Goal: Task Accomplishment & Management: Manage account settings

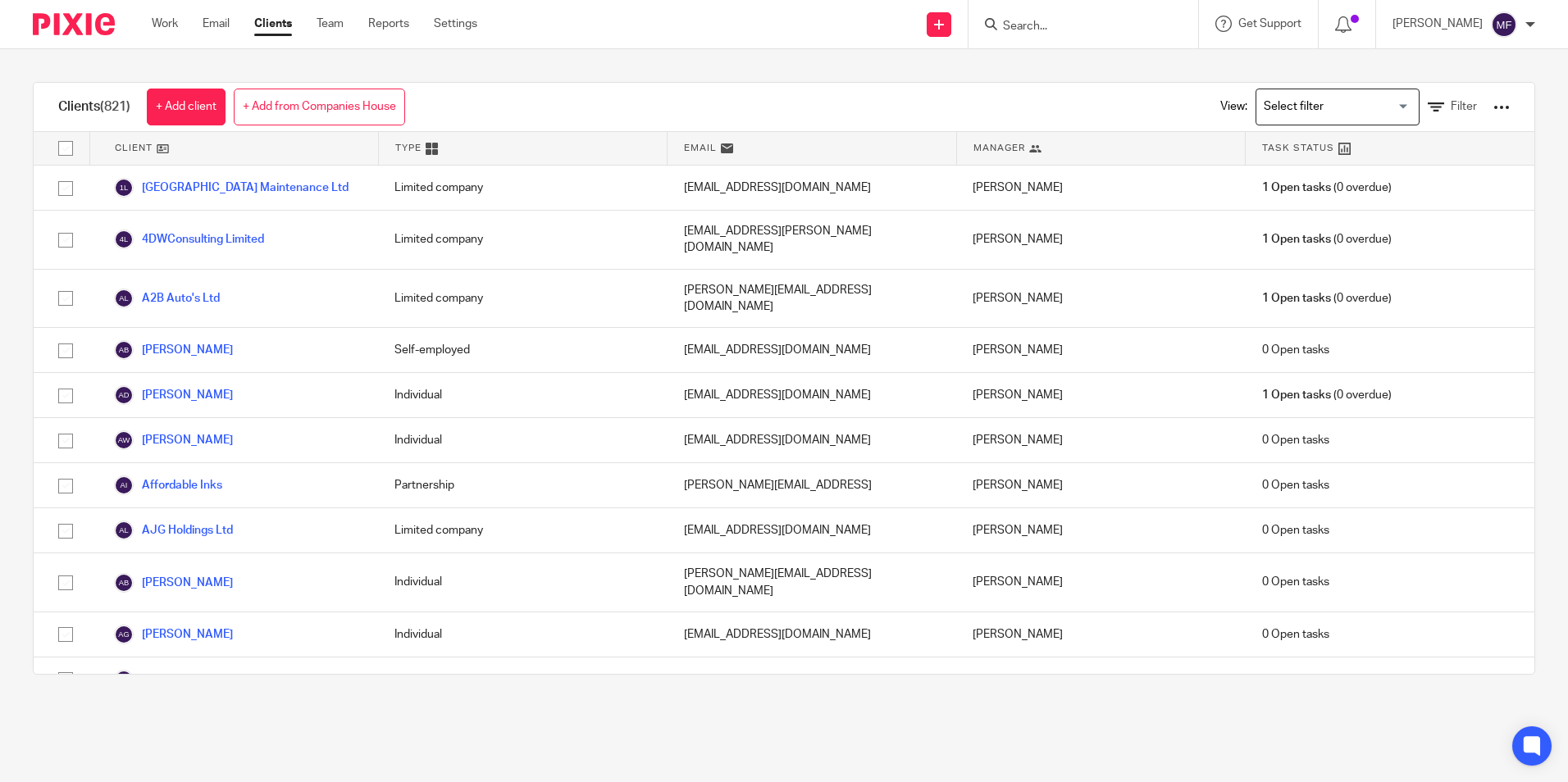
click at [755, 27] on input "Search" at bounding box center [1075, 27] width 147 height 15
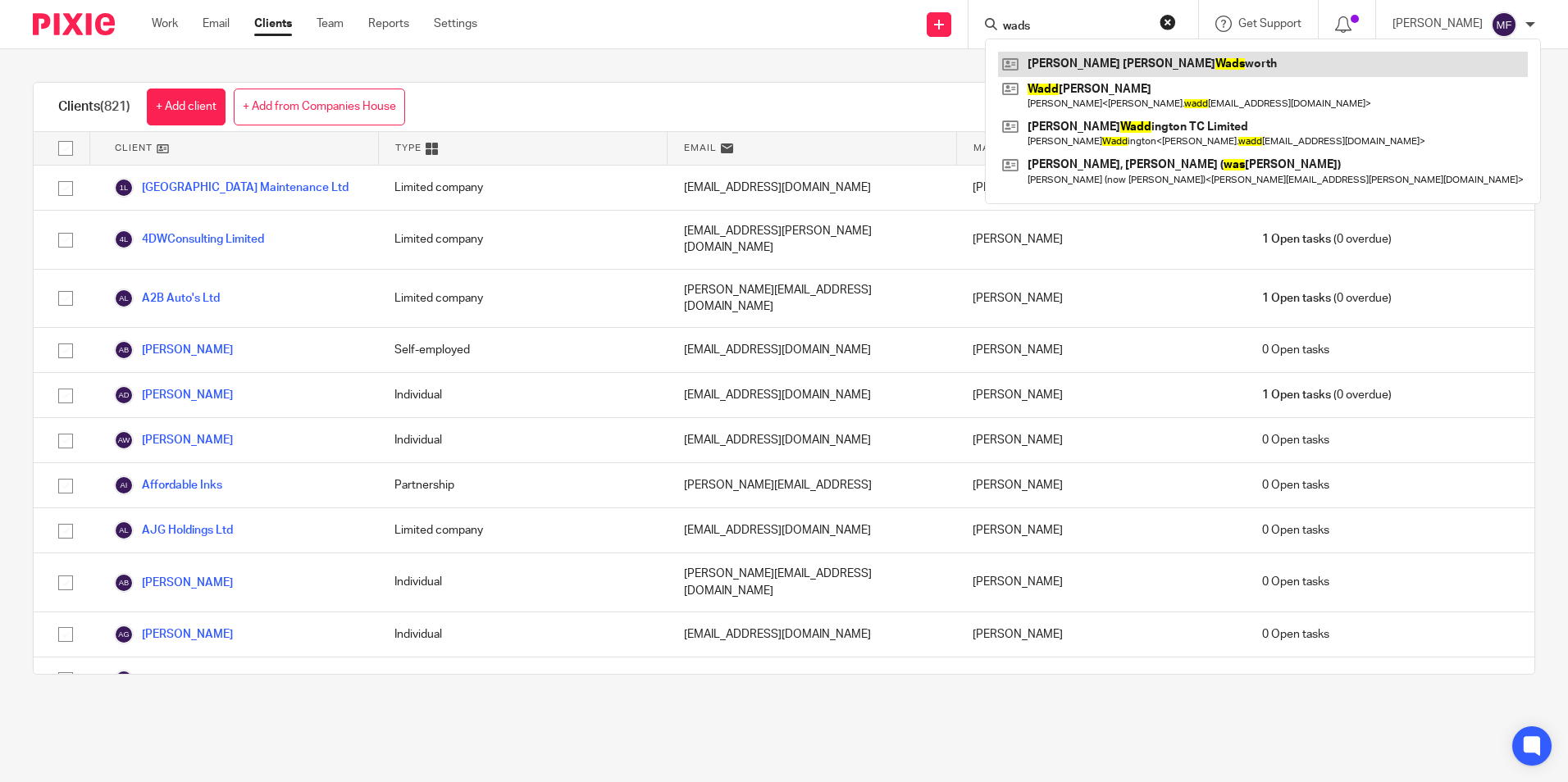
type input "wads"
click at [755, 62] on link at bounding box center [1263, 64] width 530 height 25
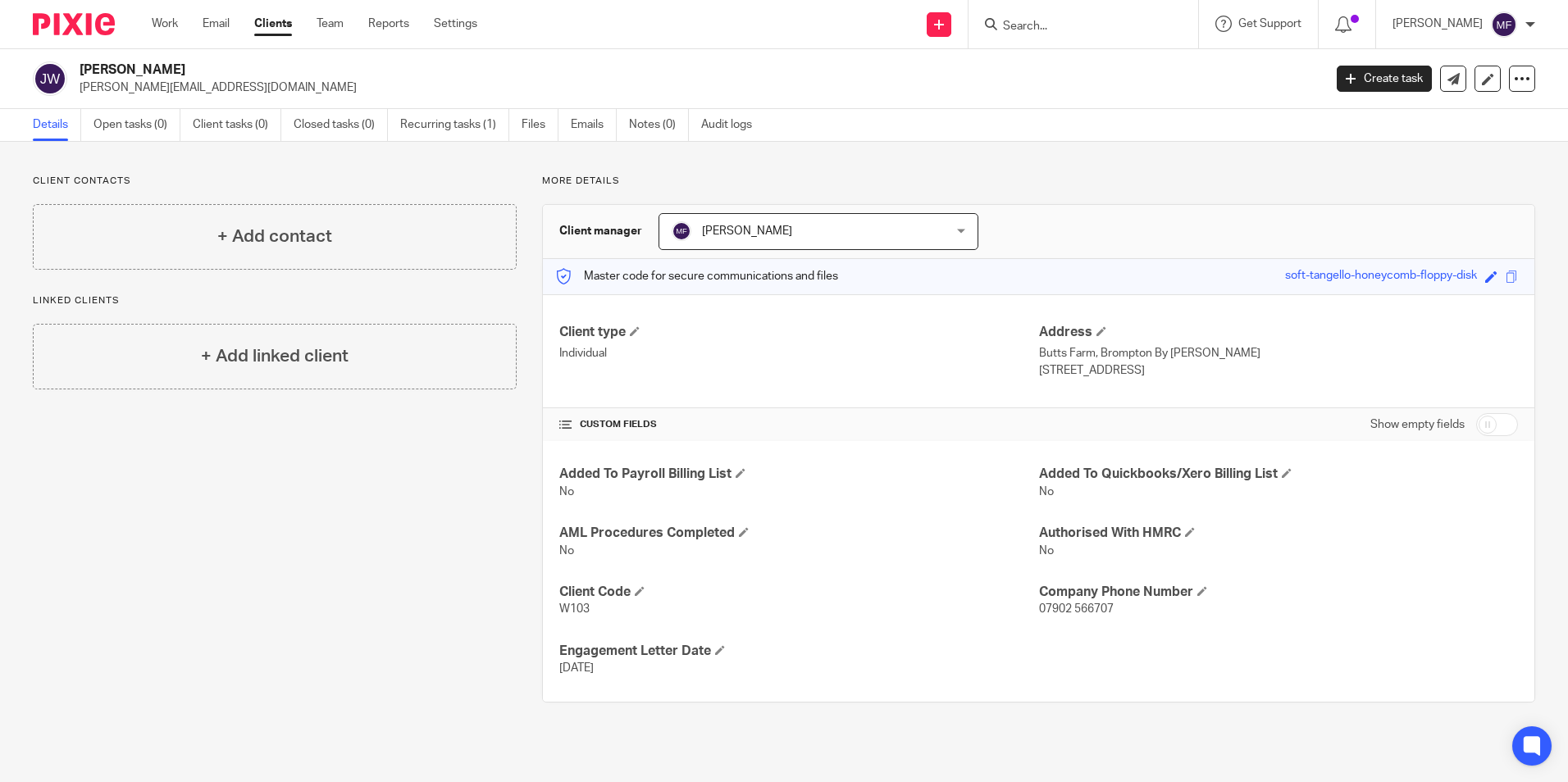
click at [1091, 22] on input "Search" at bounding box center [1075, 27] width 147 height 15
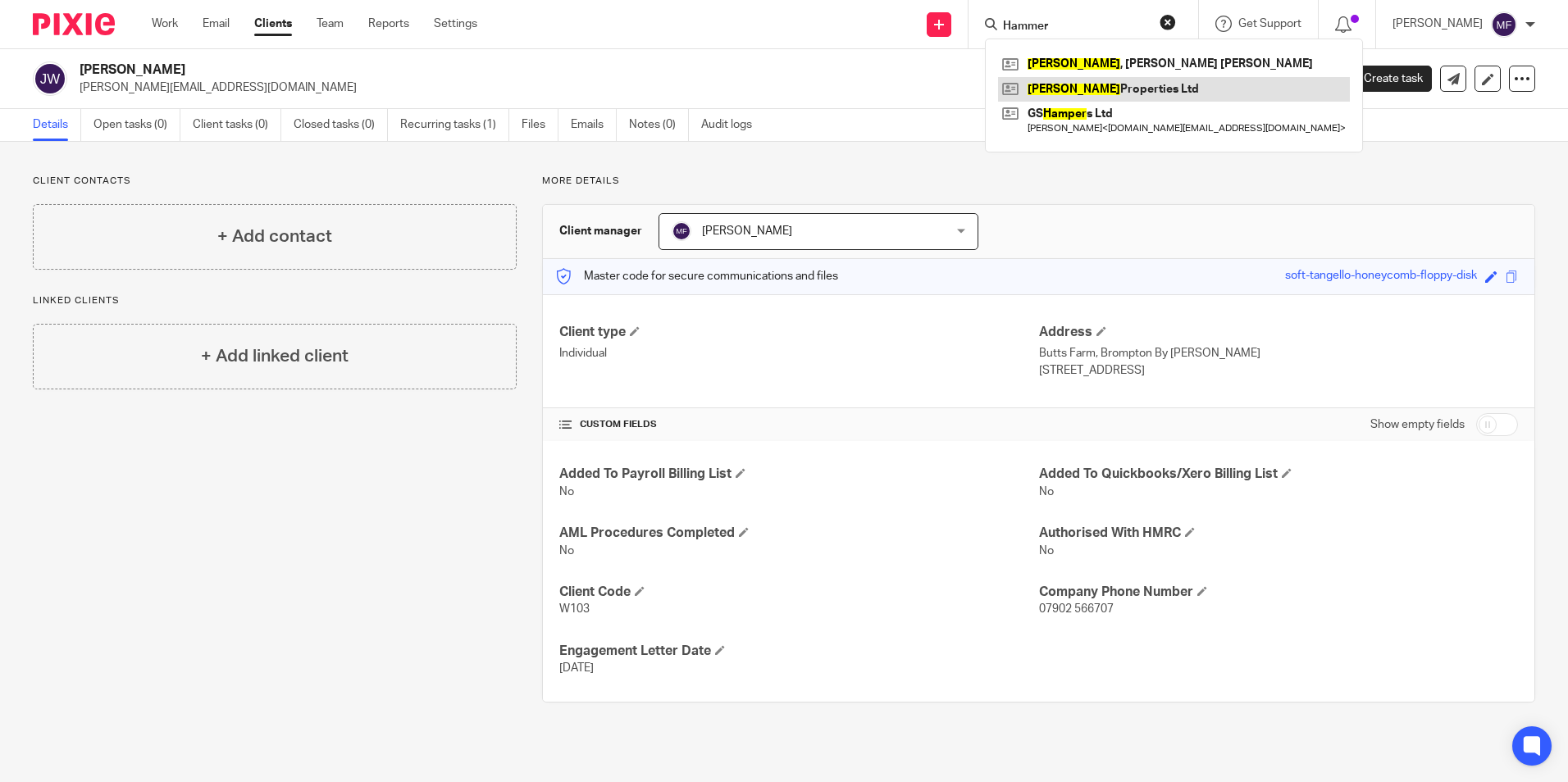
type input "Hammer"
click at [1134, 88] on link at bounding box center [1173, 89] width 352 height 25
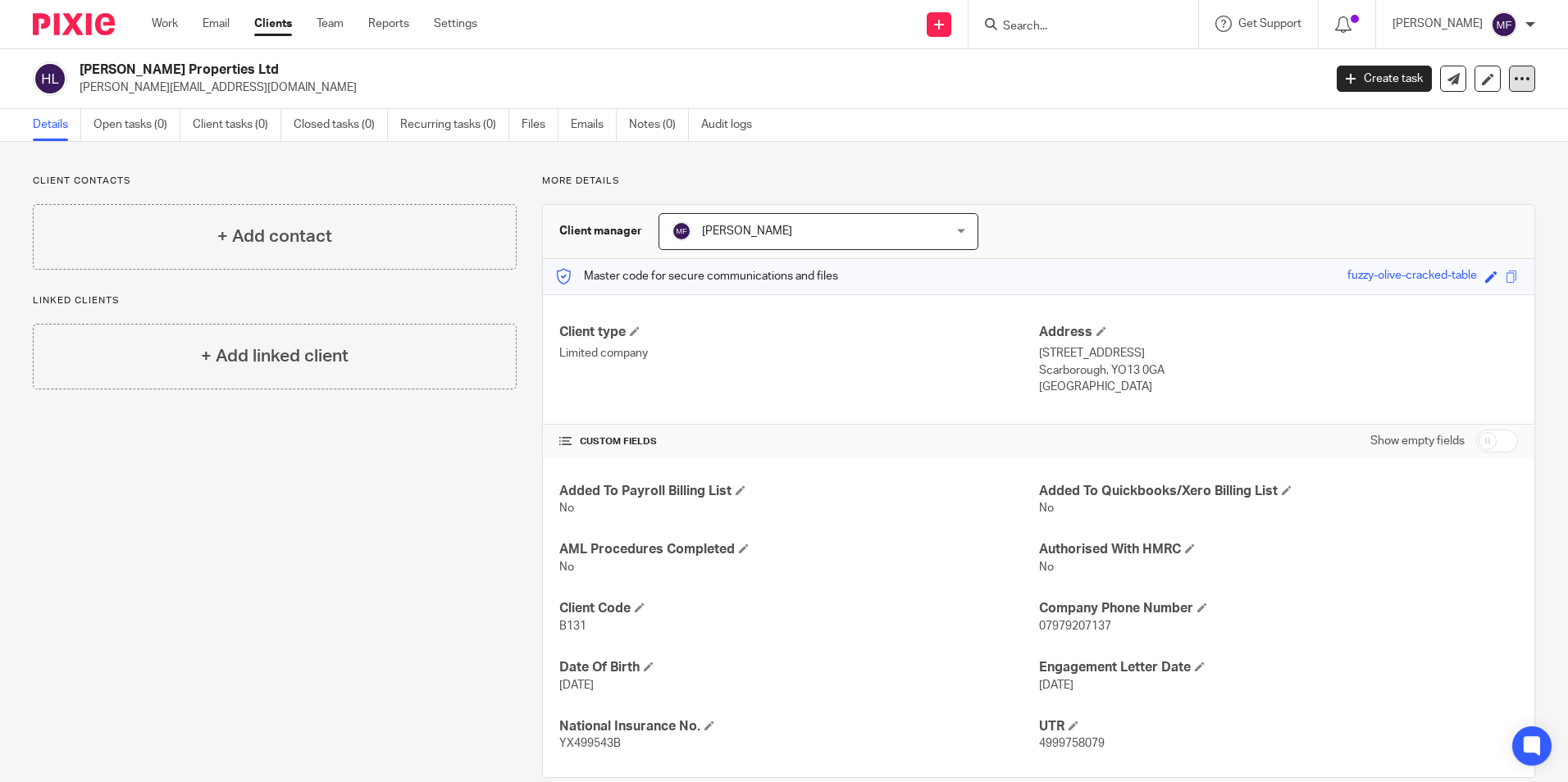
click at [1513, 79] on icon at bounding box center [1522, 79] width 17 height 17
click at [1442, 113] on link "Update from Companies House" at bounding box center [1419, 120] width 181 height 24
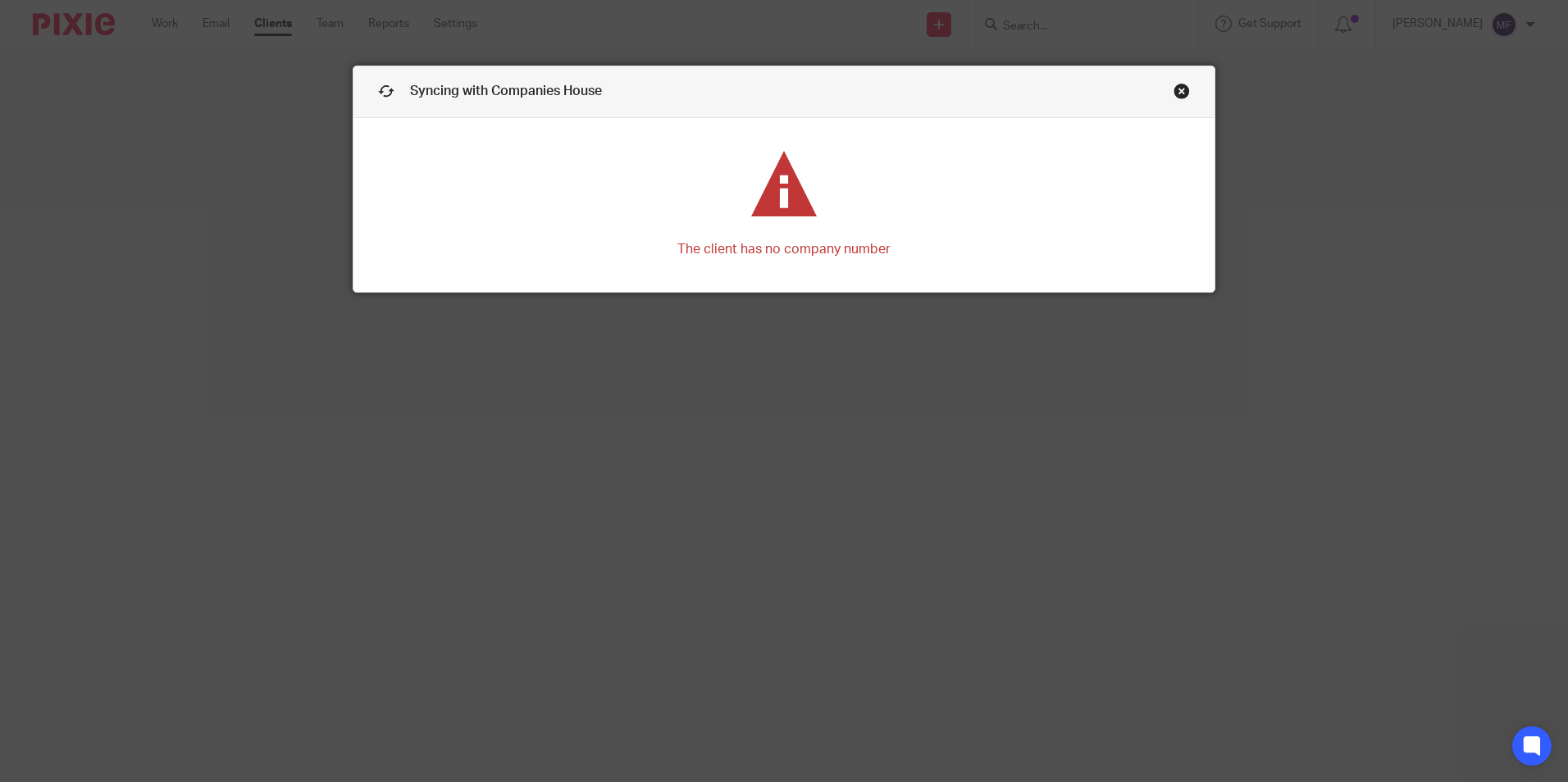
click at [1177, 91] on link "Close this dialog window" at bounding box center [1182, 94] width 17 height 22
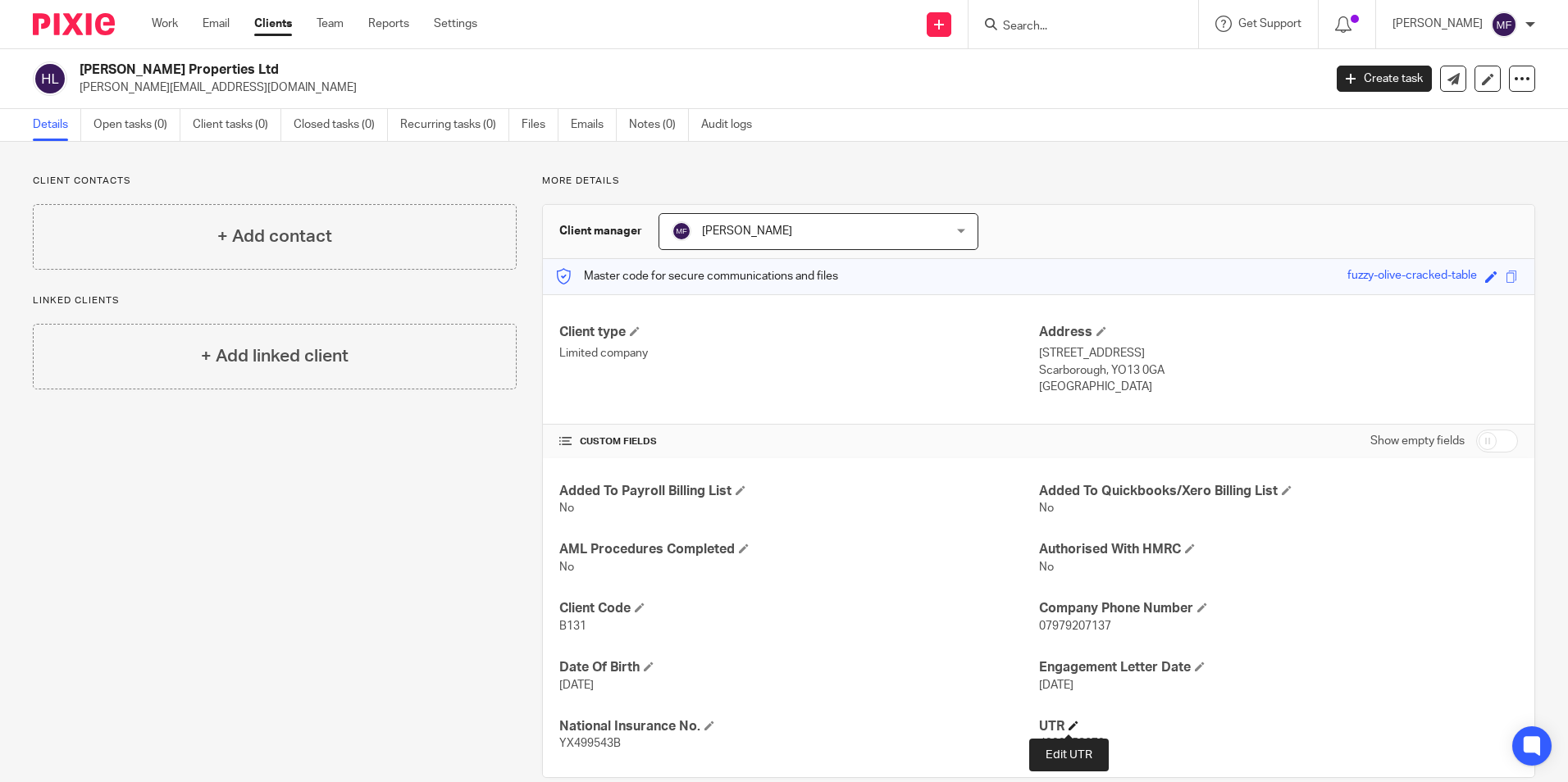
click at [1069, 723] on span at bounding box center [1073, 726] width 10 height 10
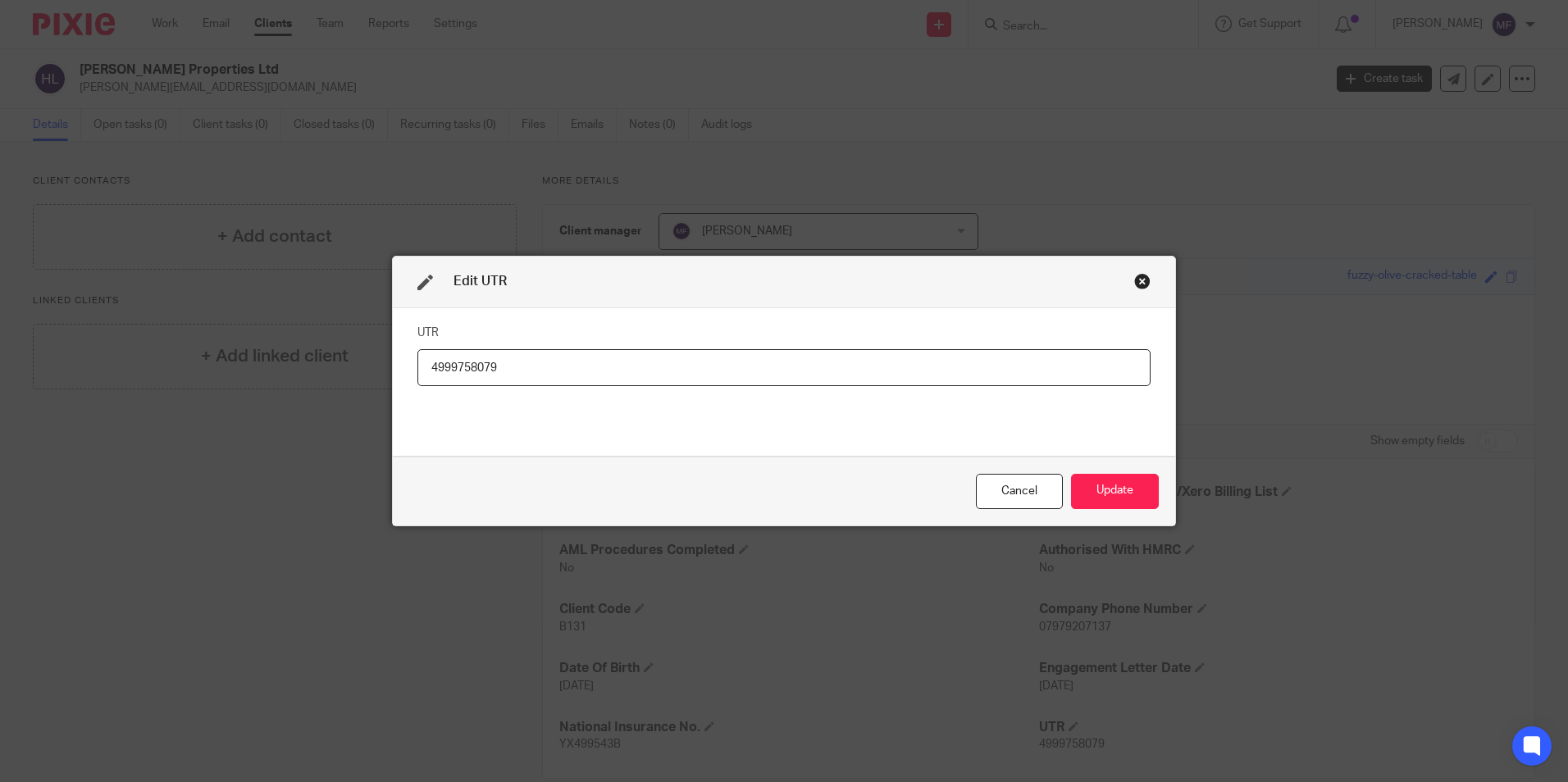
drag, startPoint x: 525, startPoint y: 370, endPoint x: 357, endPoint y: 349, distance: 169.3
click at [357, 349] on div "Edit UTR UTR 4999758079 Cancel Update" at bounding box center [784, 391] width 1568 height 782
type input "2539824124"
click at [1084, 486] on button "Update" at bounding box center [1115, 492] width 88 height 36
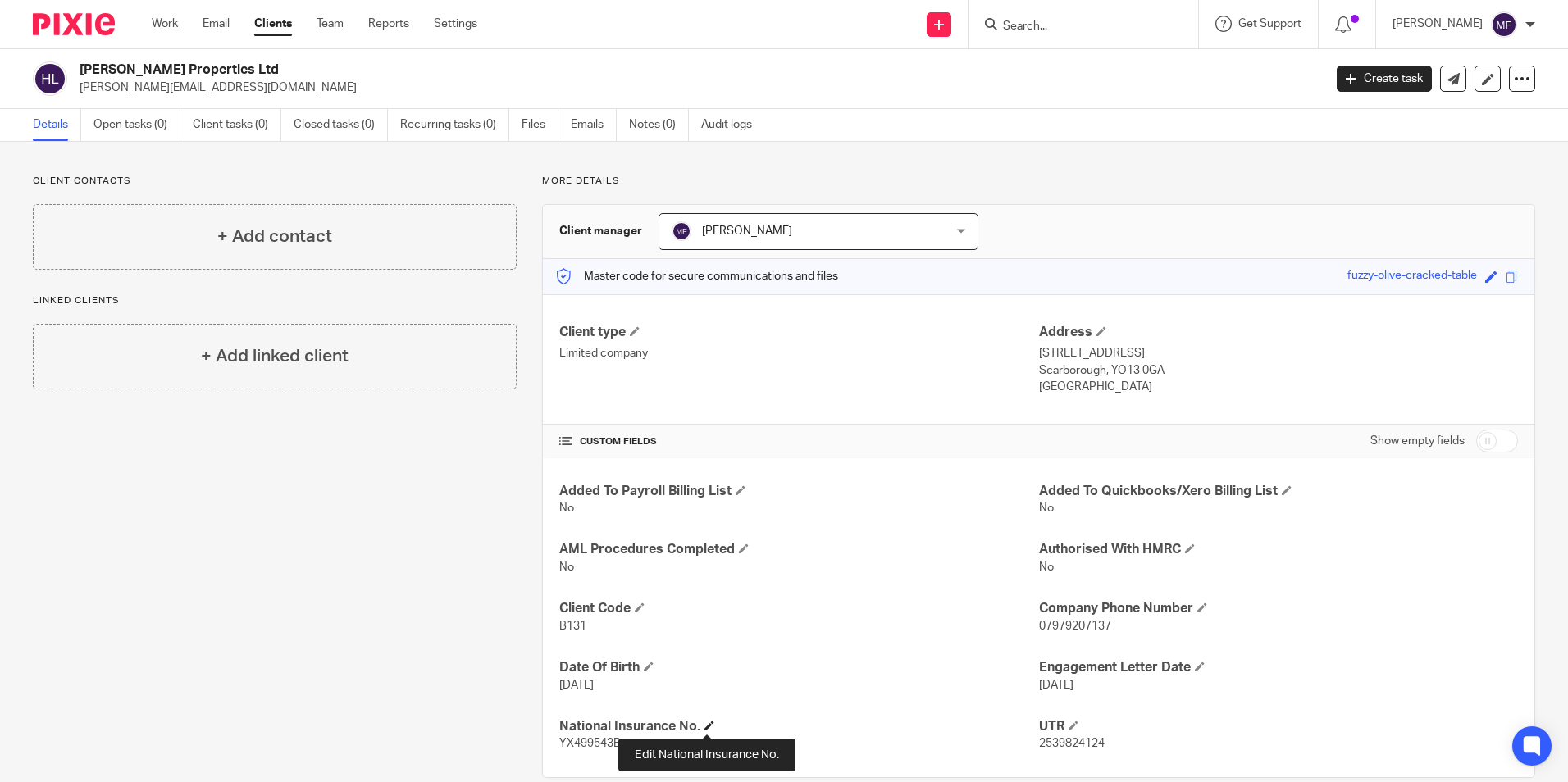
click at [709, 726] on span at bounding box center [709, 726] width 10 height 10
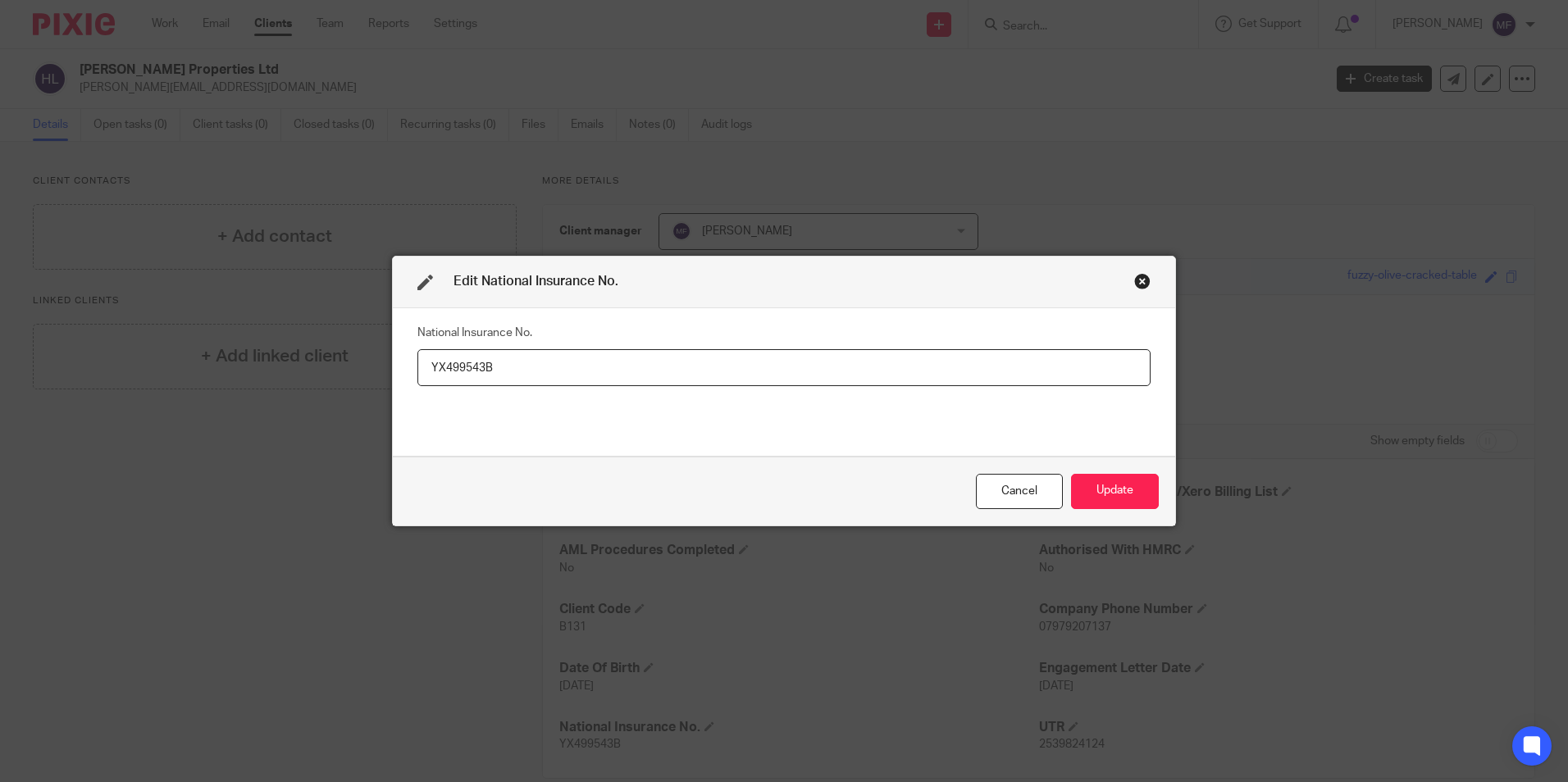
drag, startPoint x: 505, startPoint y: 365, endPoint x: 367, endPoint y: 357, distance: 138.2
click at [367, 357] on div "Edit National Insurance No. National Insurance No. YX499543B Cancel Update" at bounding box center [784, 391] width 1568 height 782
click at [1119, 493] on button "Update" at bounding box center [1115, 492] width 88 height 36
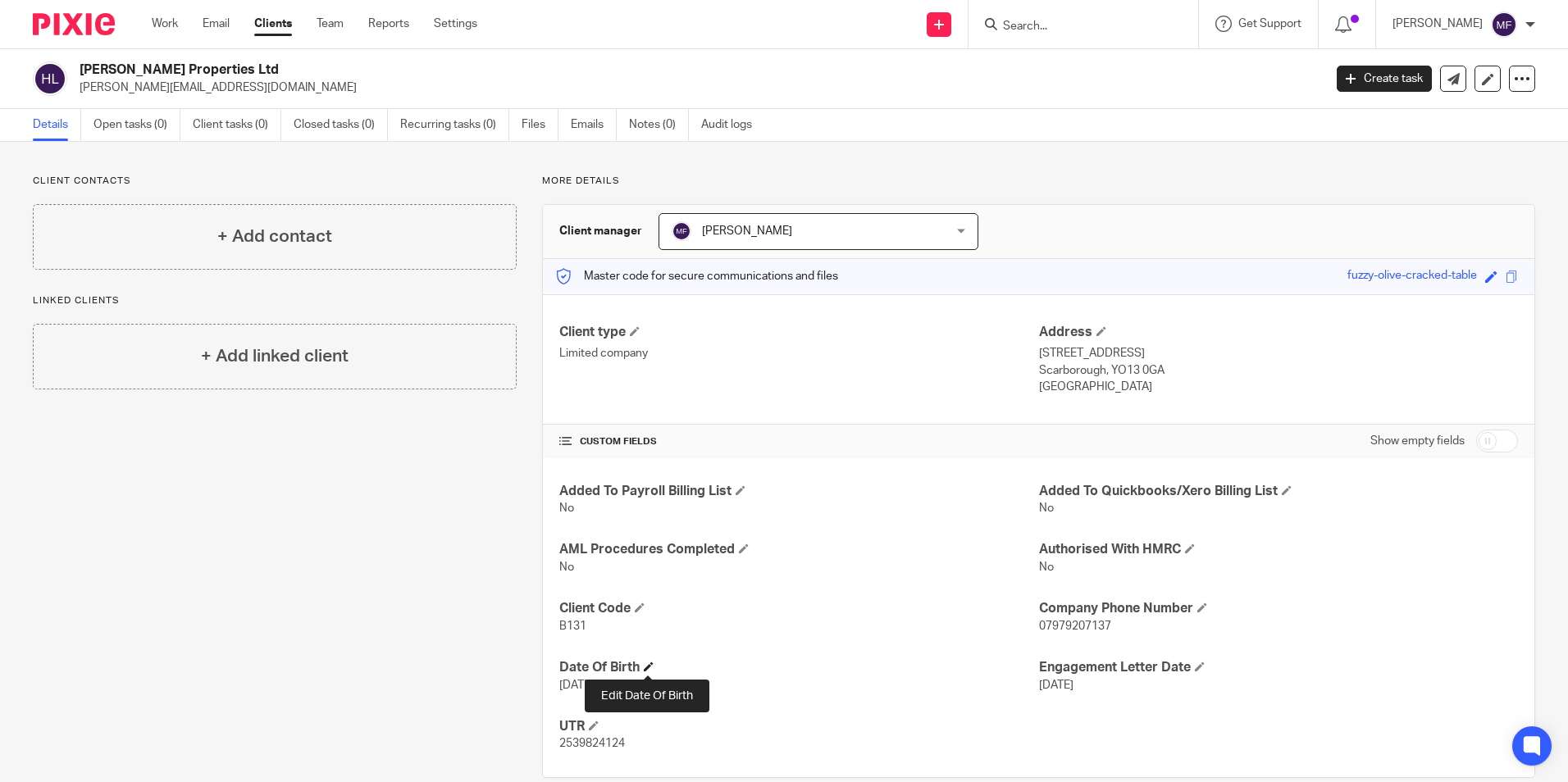
click at [647, 668] on span at bounding box center [649, 667] width 10 height 10
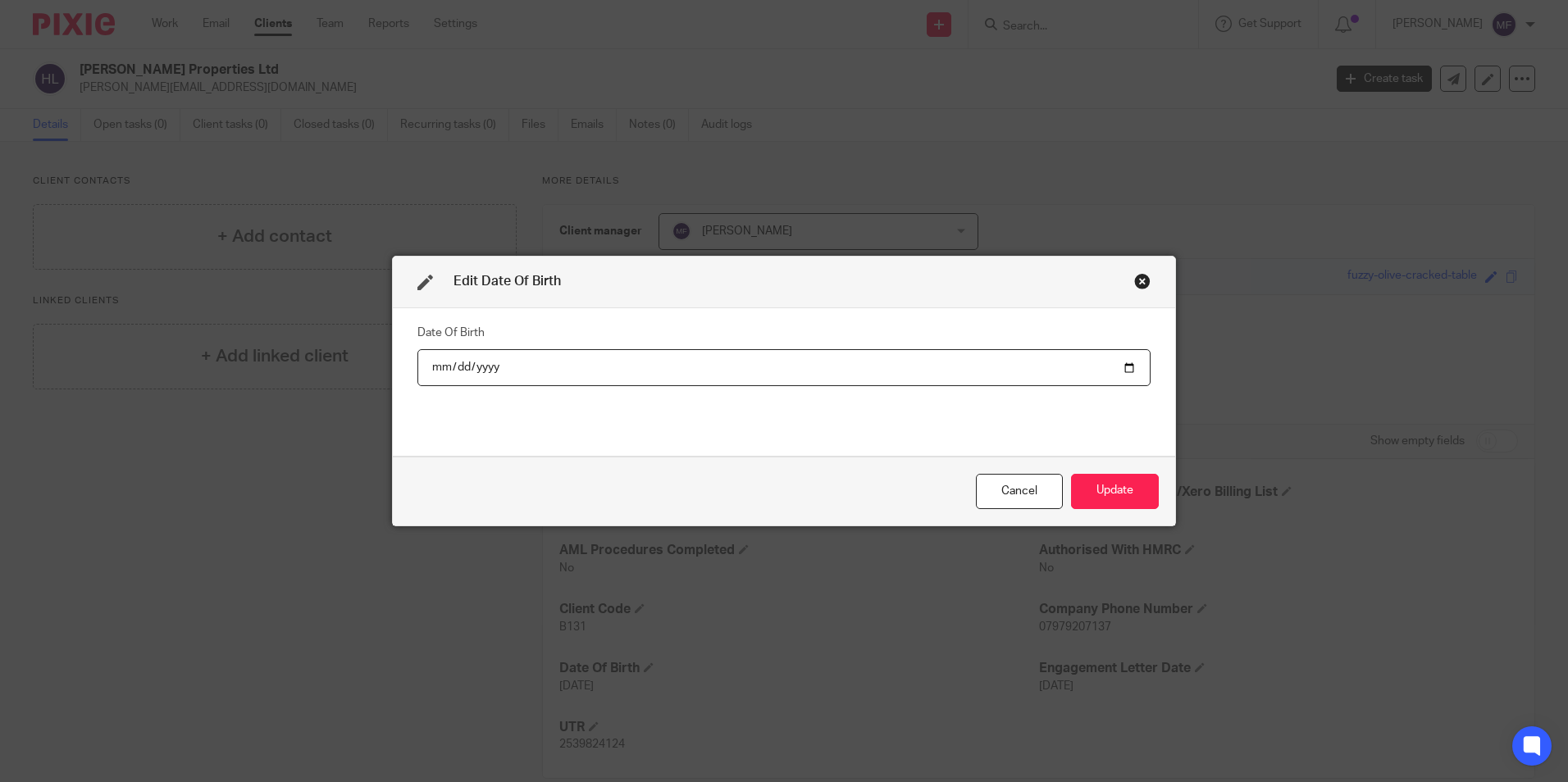
drag, startPoint x: 498, startPoint y: 362, endPoint x: 352, endPoint y: 364, distance: 146.0
click at [352, 364] on div "Edit Date Of Birth Date Of Birth [DEMOGRAPHIC_DATA] Cancel Update" at bounding box center [784, 391] width 1568 height 782
drag, startPoint x: 495, startPoint y: 367, endPoint x: 368, endPoint y: 357, distance: 127.4
click at [368, 357] on div "Edit Date Of Birth Date Of Birth 1955-06-02 Cancel Update" at bounding box center [784, 391] width 1568 height 782
click at [457, 364] on input "date" at bounding box center [784, 367] width 733 height 37
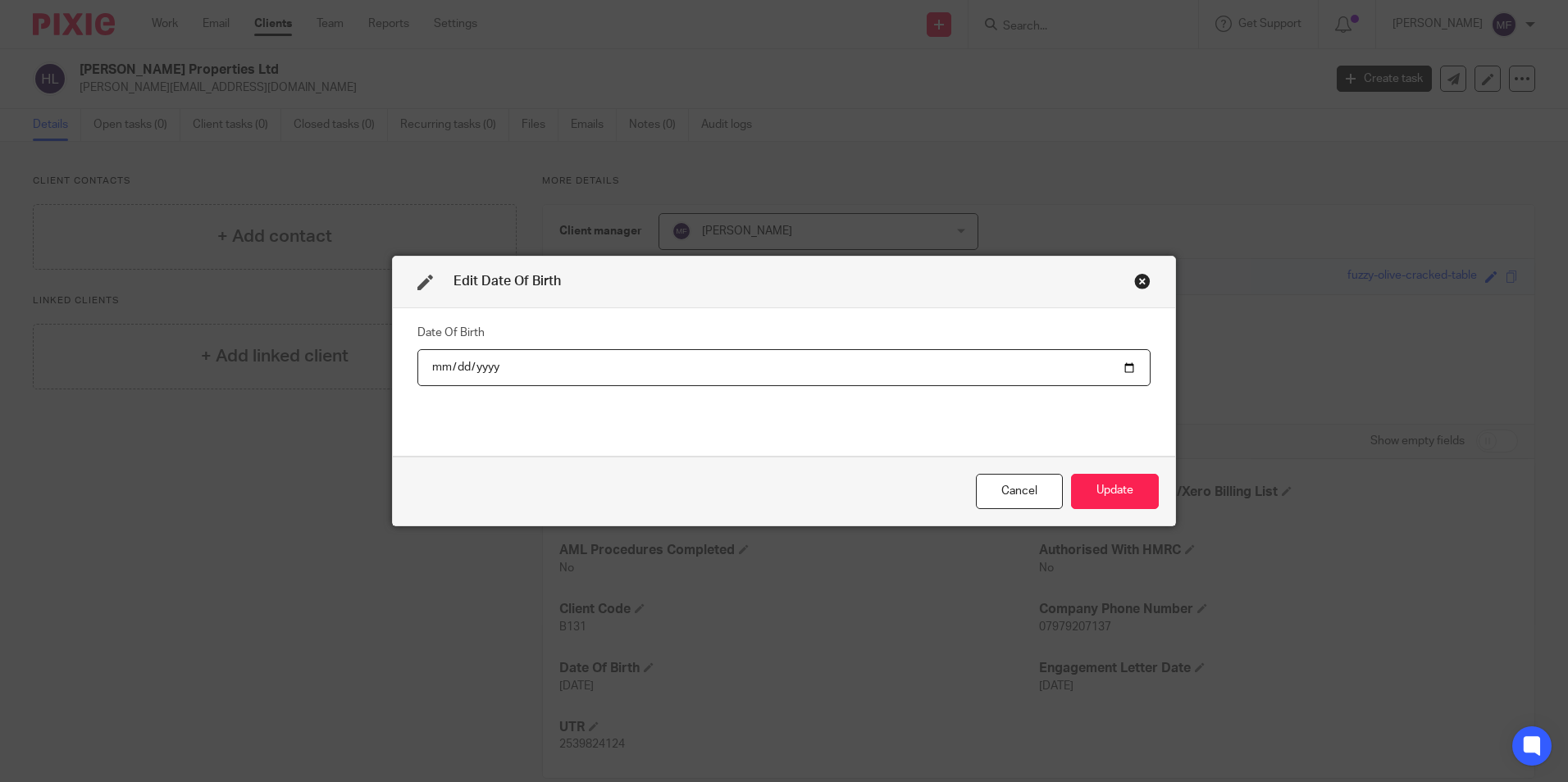
click at [485, 372] on input "date" at bounding box center [784, 367] width 733 height 37
click at [1100, 494] on button "Update" at bounding box center [1115, 492] width 88 height 36
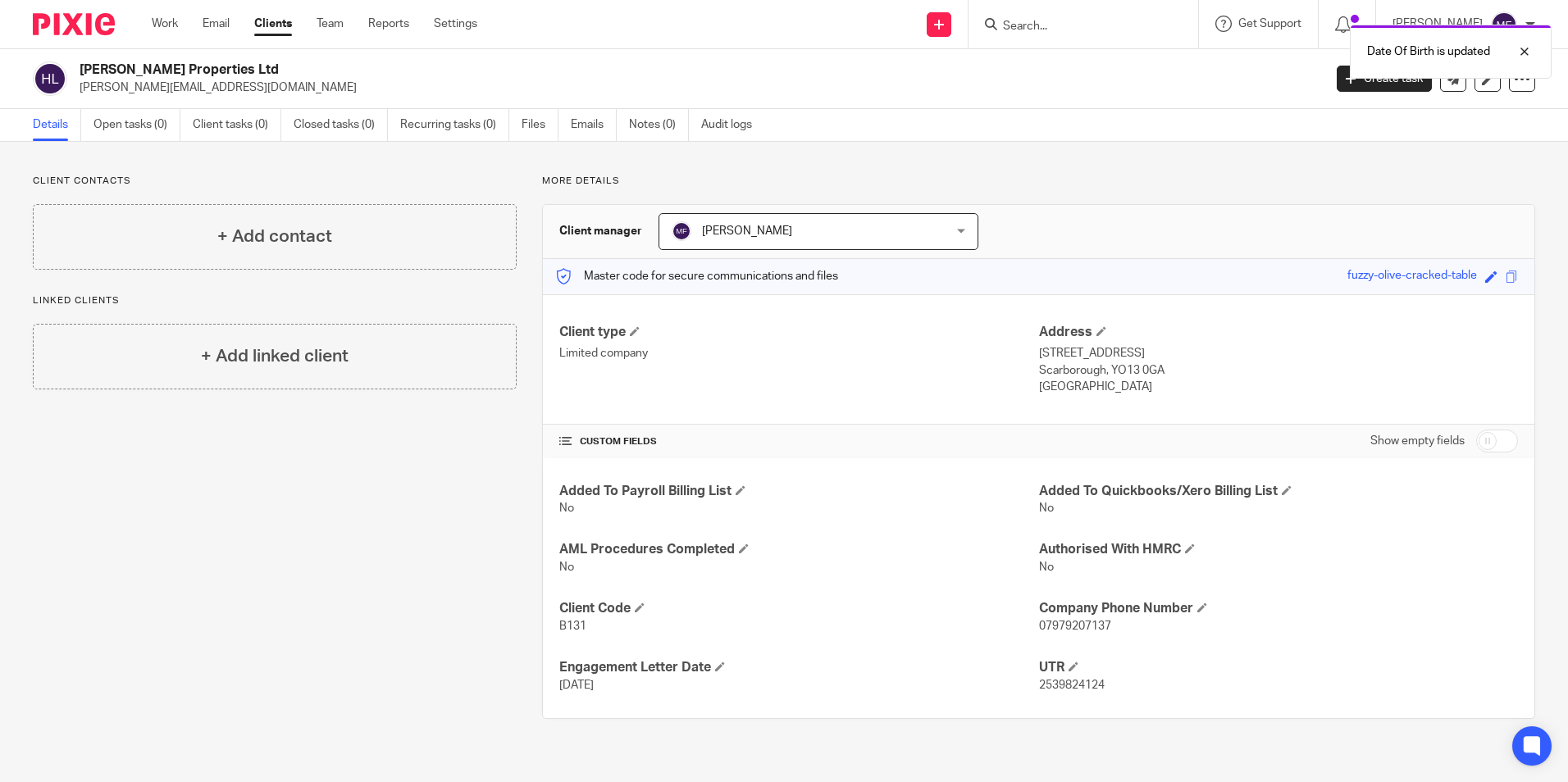
click at [1480, 440] on input "checkbox" at bounding box center [1497, 441] width 42 height 23
checkbox input "true"
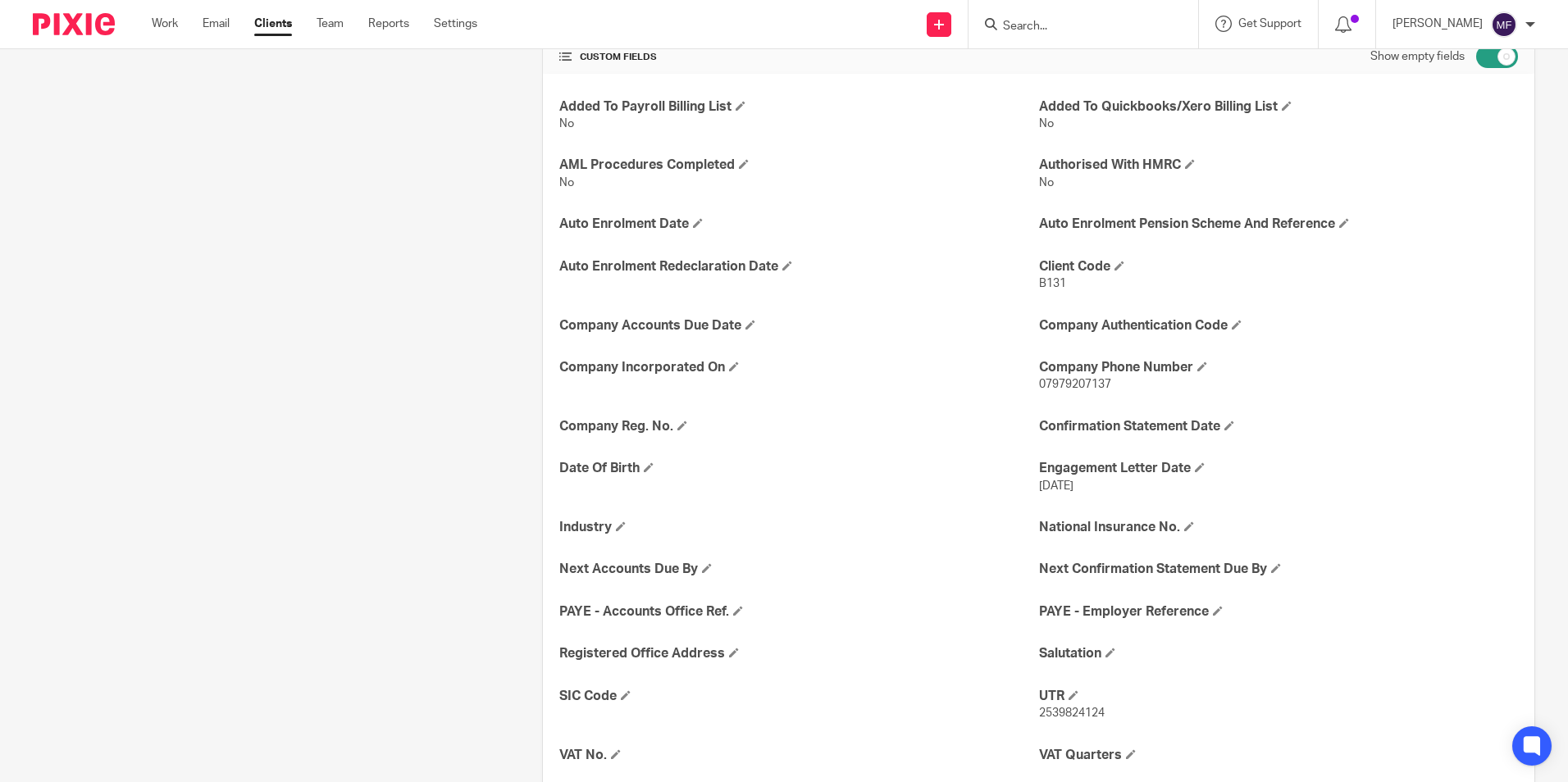
scroll to position [303, 0]
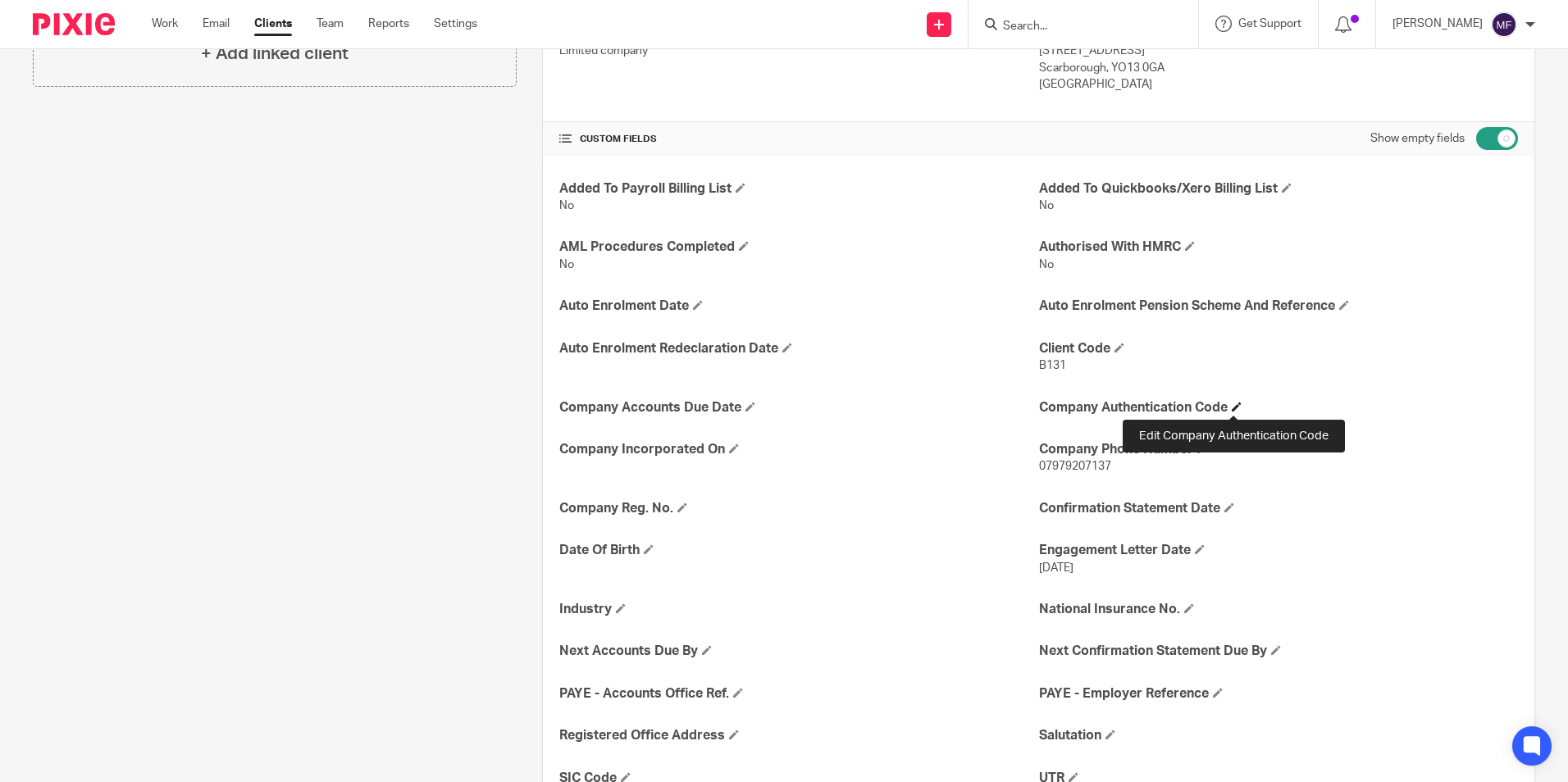
click at [1236, 406] on span at bounding box center [1236, 407] width 10 height 10
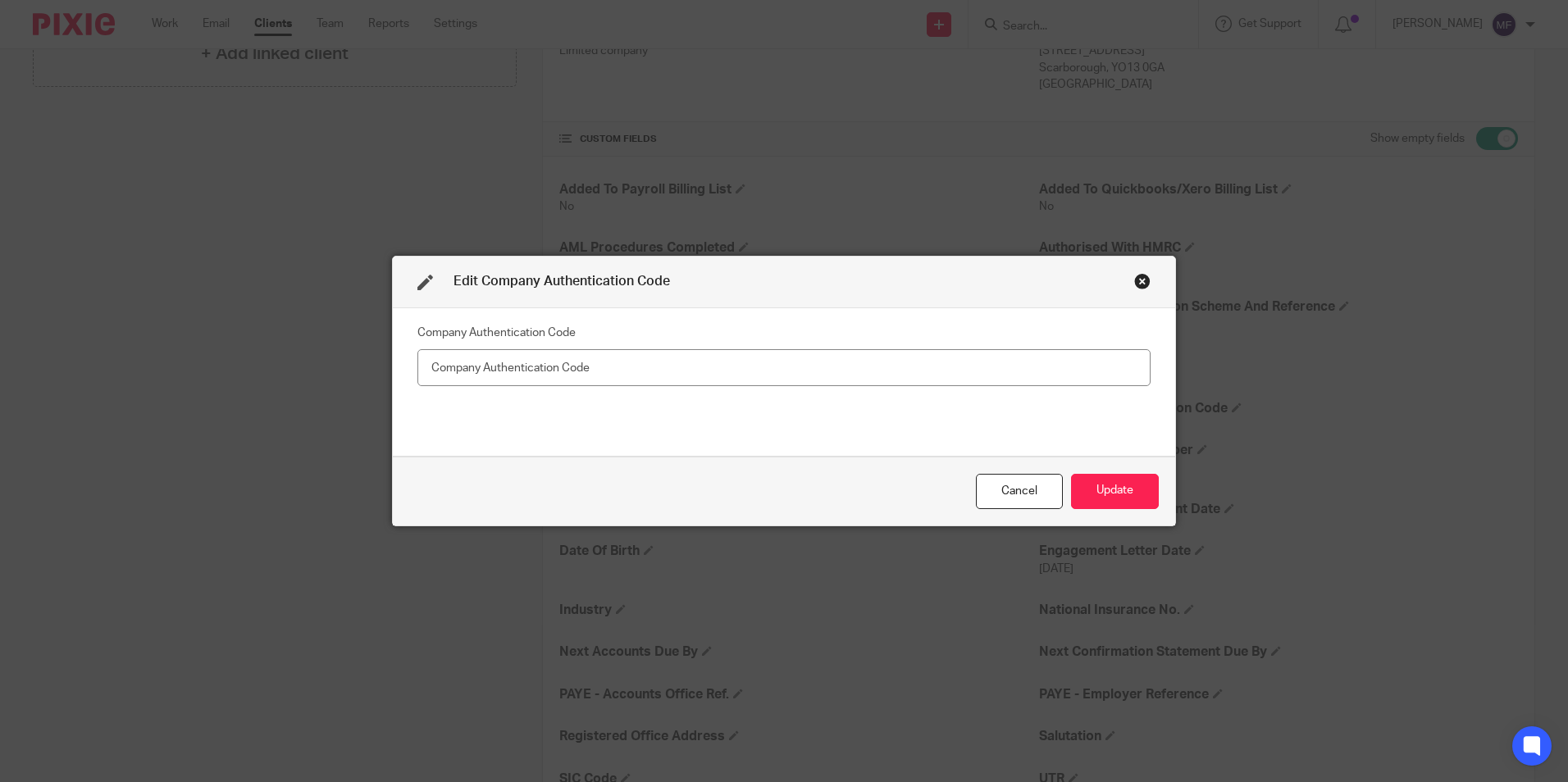
click at [434, 369] on input "text" at bounding box center [784, 367] width 733 height 37
type input "LMMFRY"
click at [1120, 491] on button "Update" at bounding box center [1115, 492] width 88 height 36
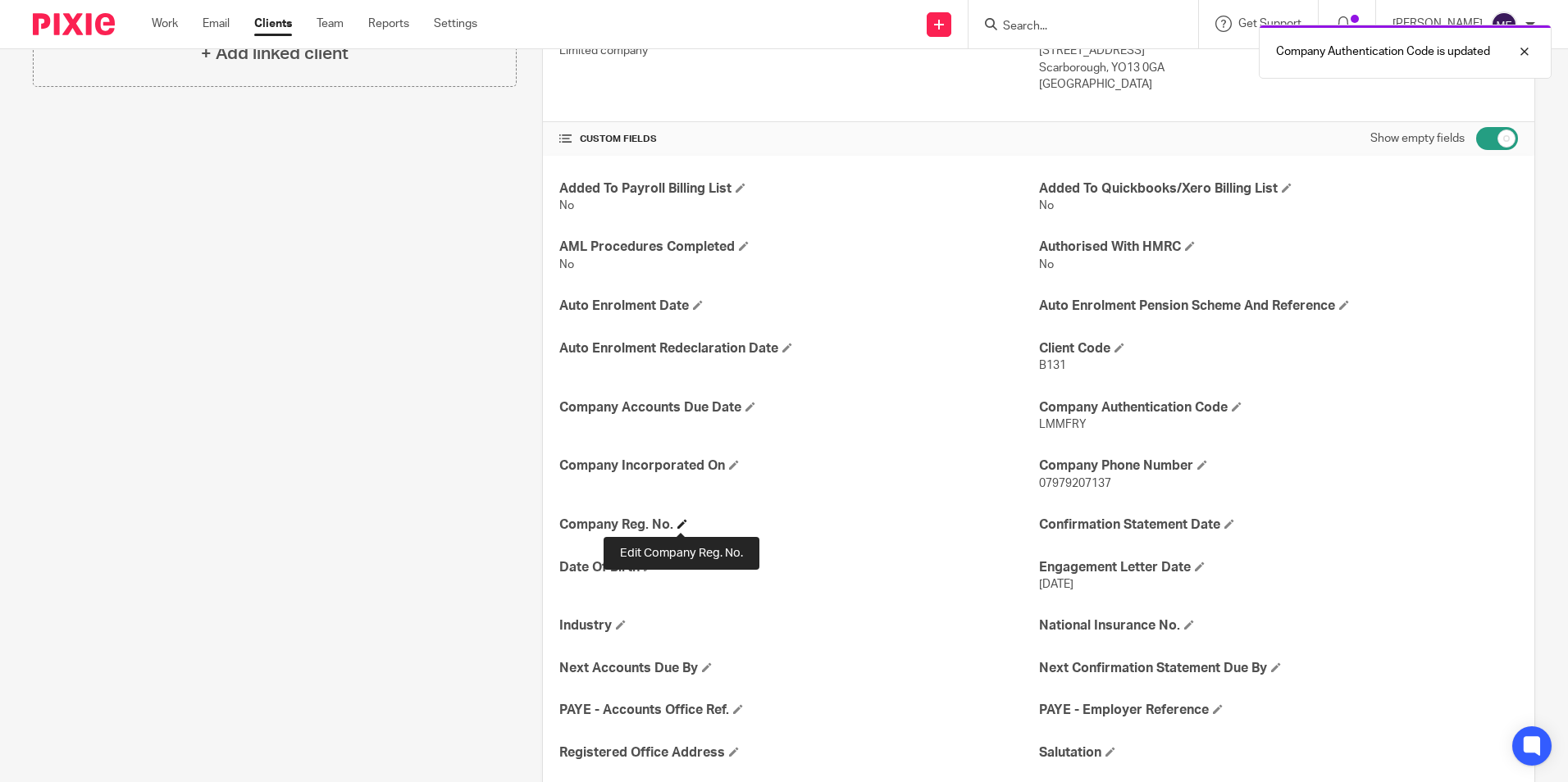
click at [677, 523] on span at bounding box center [682, 524] width 10 height 10
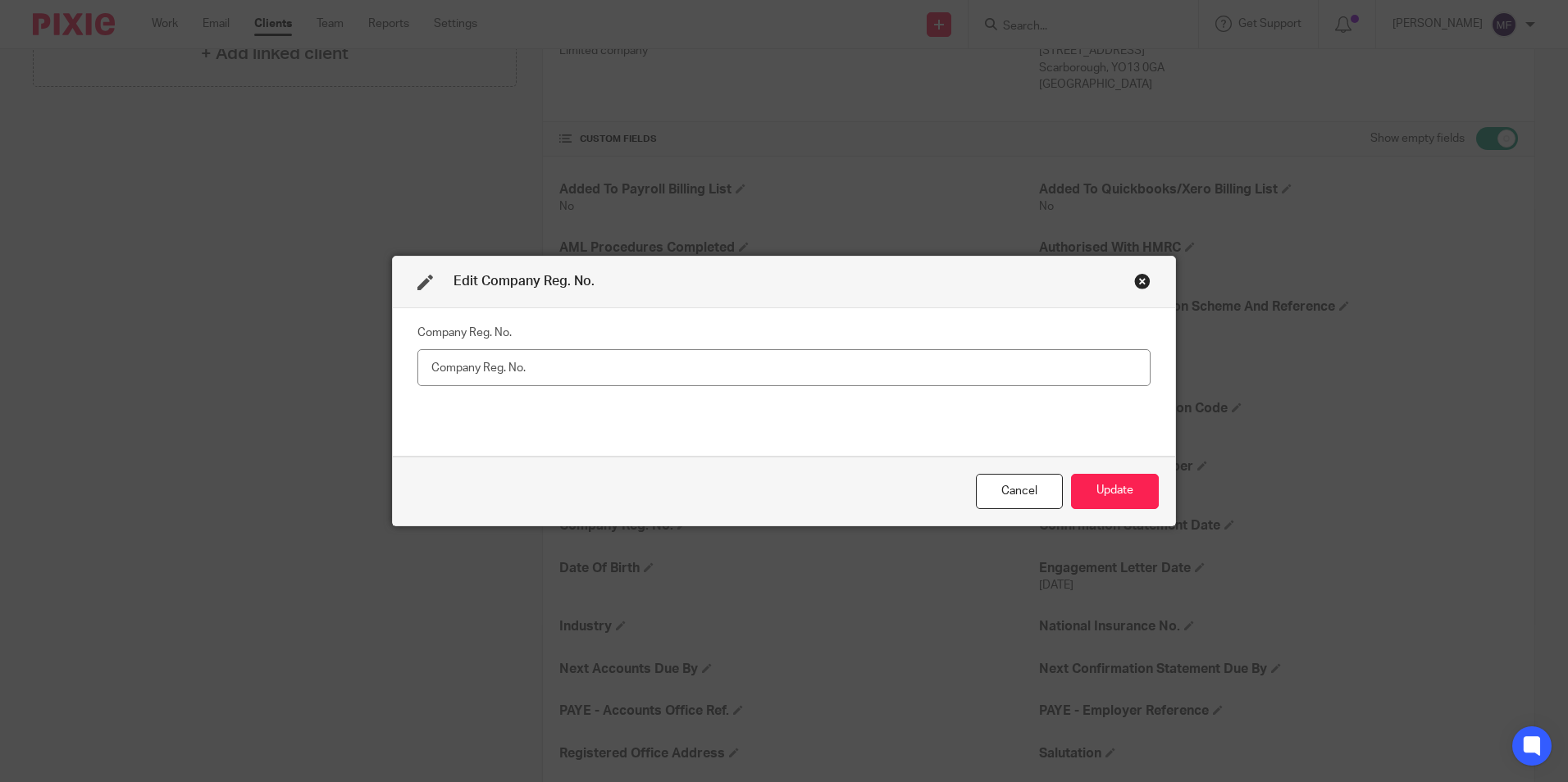
click at [448, 369] on input "text" at bounding box center [784, 367] width 733 height 37
type input "10051993"
click at [1128, 484] on button "Update" at bounding box center [1115, 492] width 88 height 36
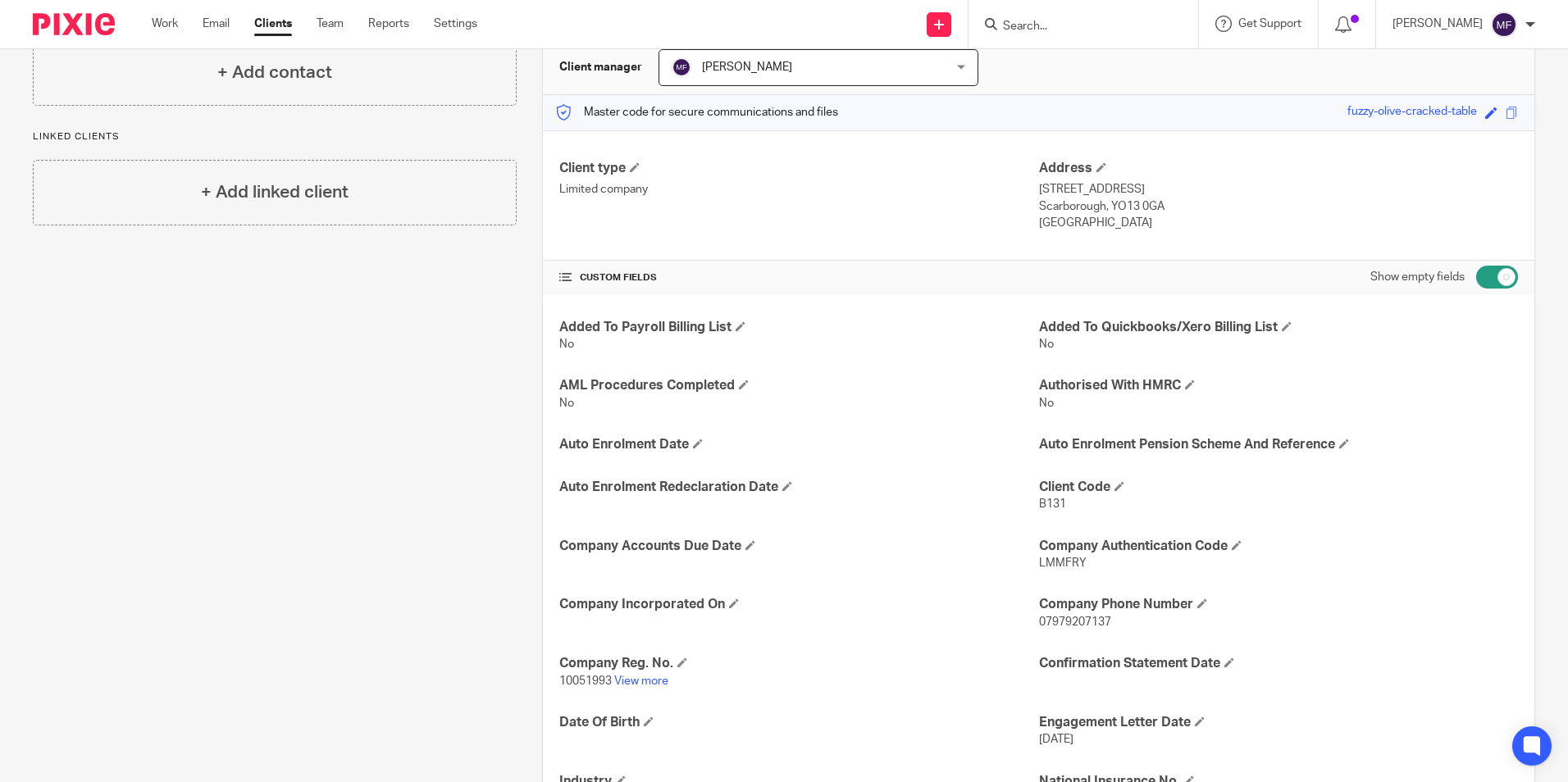
scroll to position [0, 0]
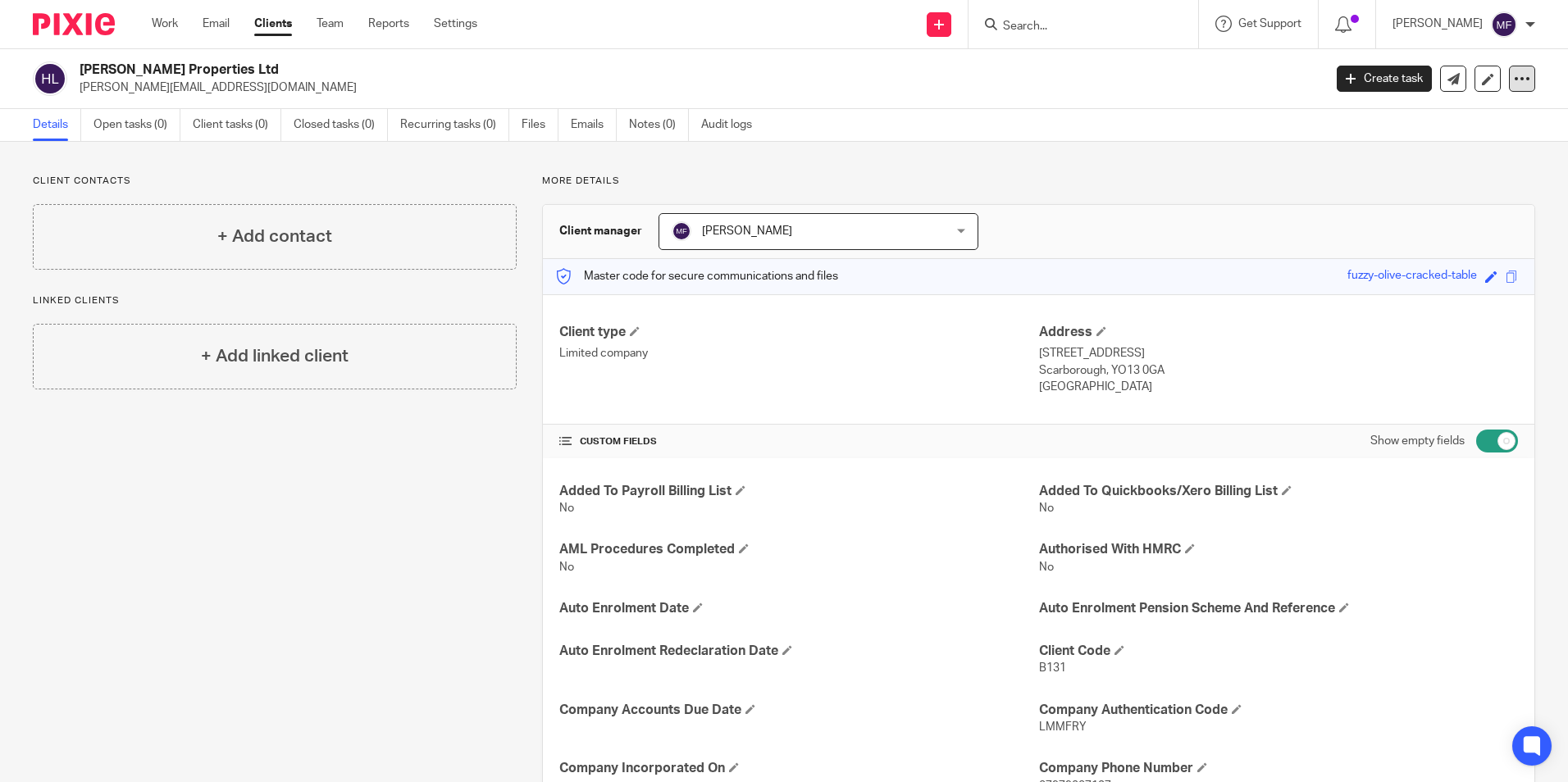
click at [1513, 78] on icon at bounding box center [1522, 79] width 17 height 17
click at [1409, 118] on link "Update from Companies House" at bounding box center [1419, 120] width 181 height 24
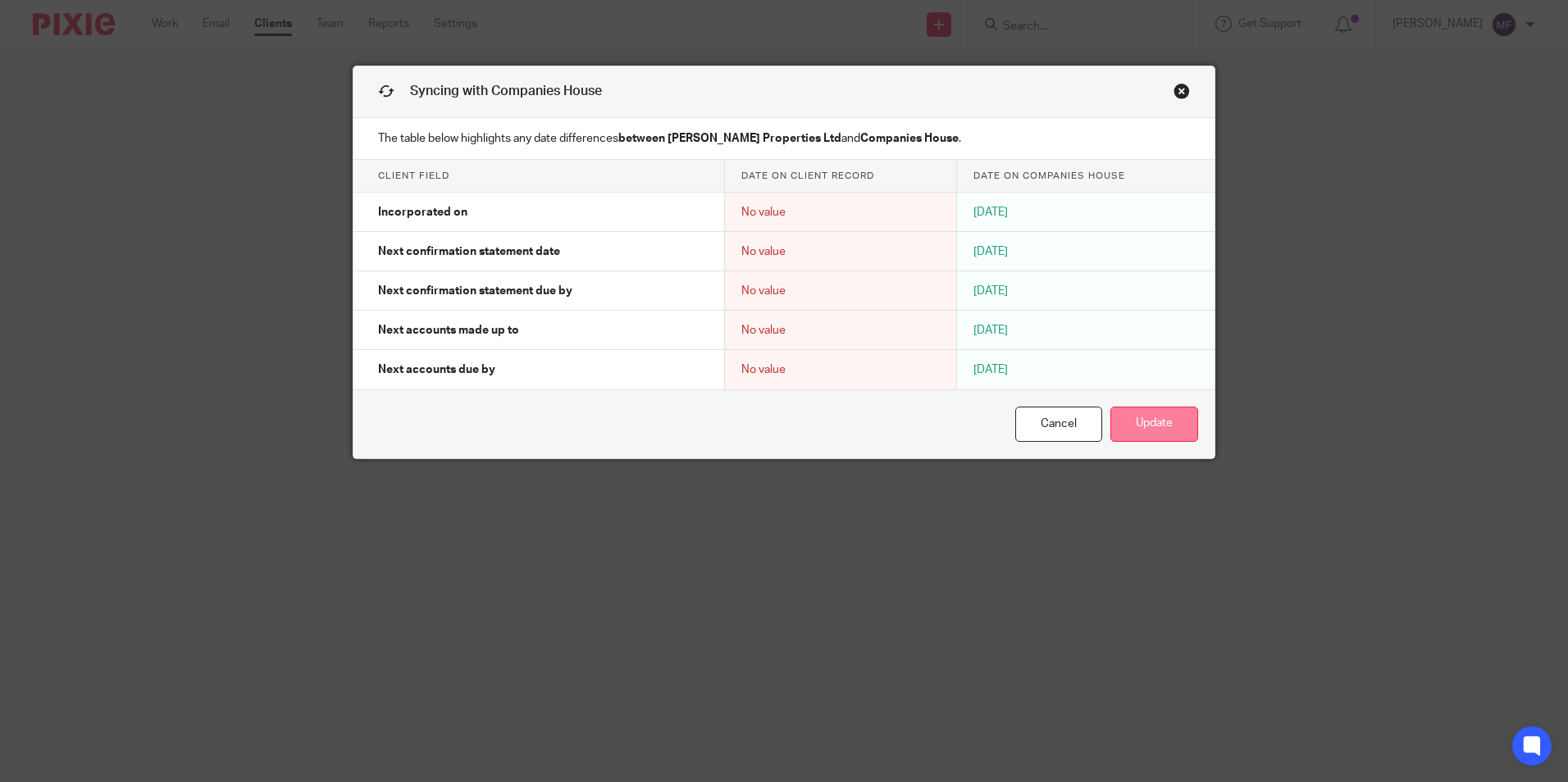
click at [1154, 425] on button "Update" at bounding box center [1154, 424] width 88 height 36
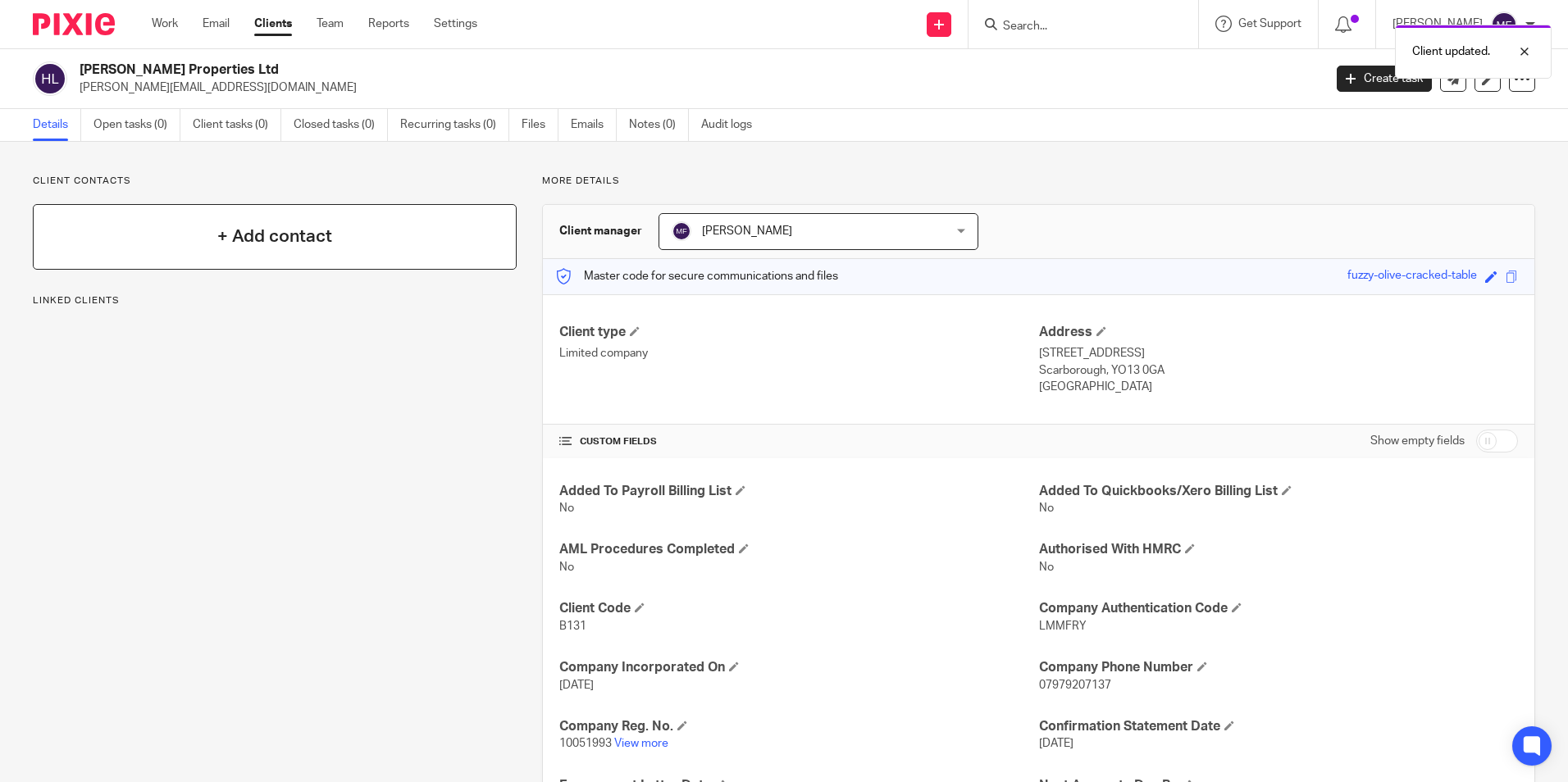
click at [185, 242] on div "+ Add contact" at bounding box center [275, 237] width 484 height 65
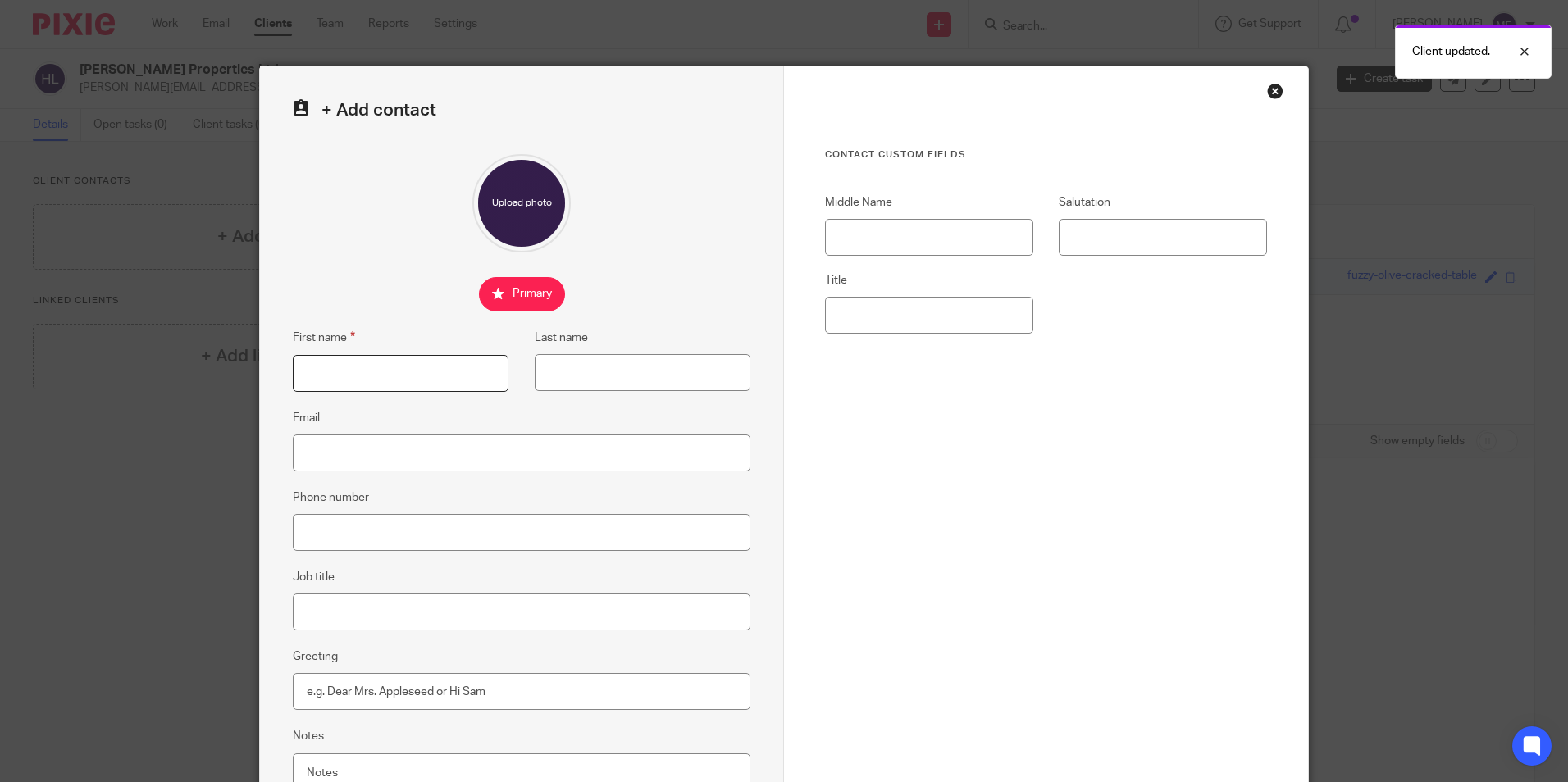
click at [338, 370] on input "First name" at bounding box center [400, 373] width 216 height 37
type input "[PERSON_NAME]"
click at [587, 377] on input "Last name" at bounding box center [642, 372] width 216 height 37
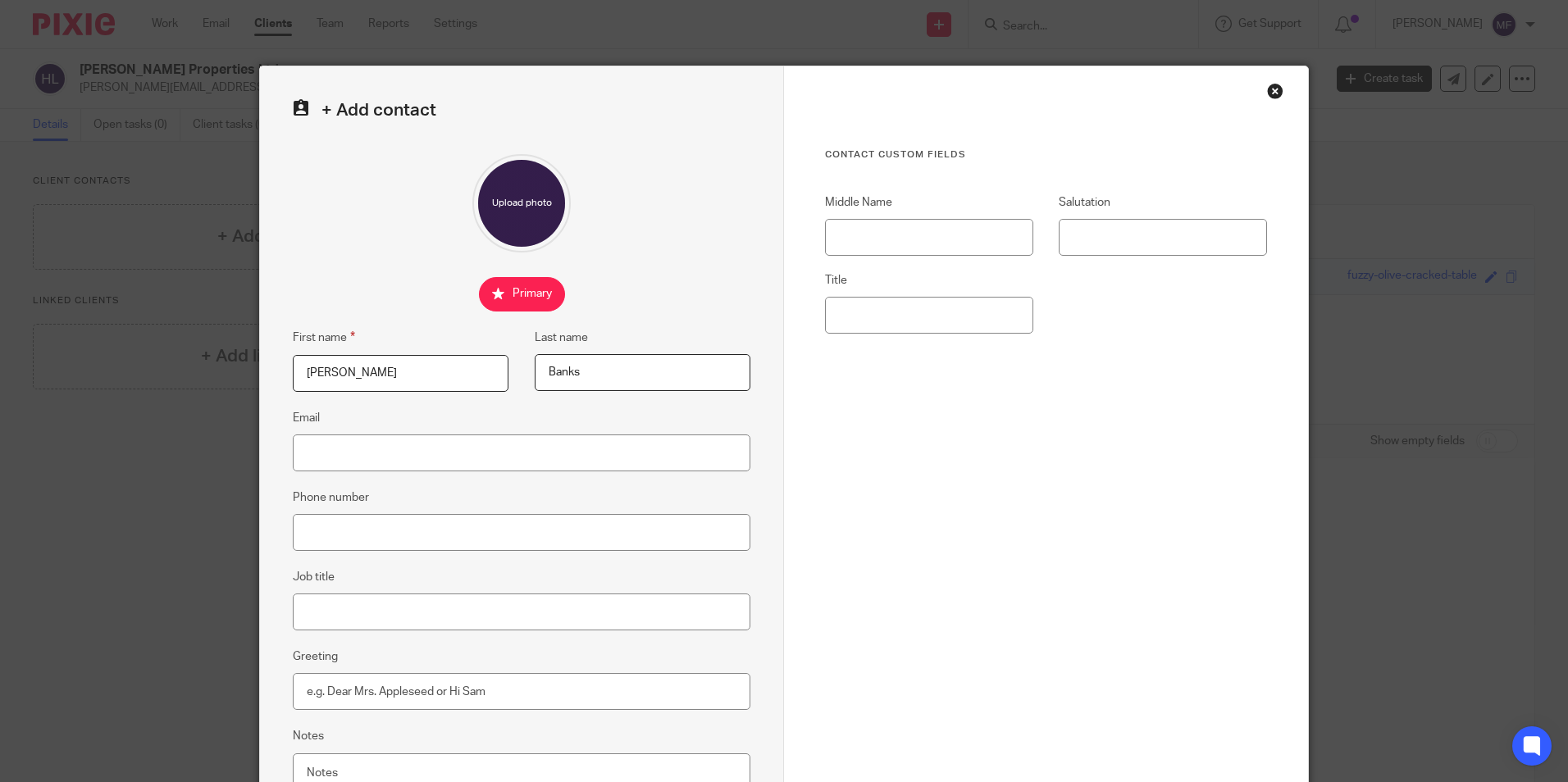
type input "Banks"
click at [308, 453] on input "Email" at bounding box center [521, 453] width 458 height 37
type input "[PERSON_NAME][EMAIL_ADDRESS][DOMAIN_NAME]"
click at [323, 537] on input "Phone number" at bounding box center [521, 532] width 458 height 37
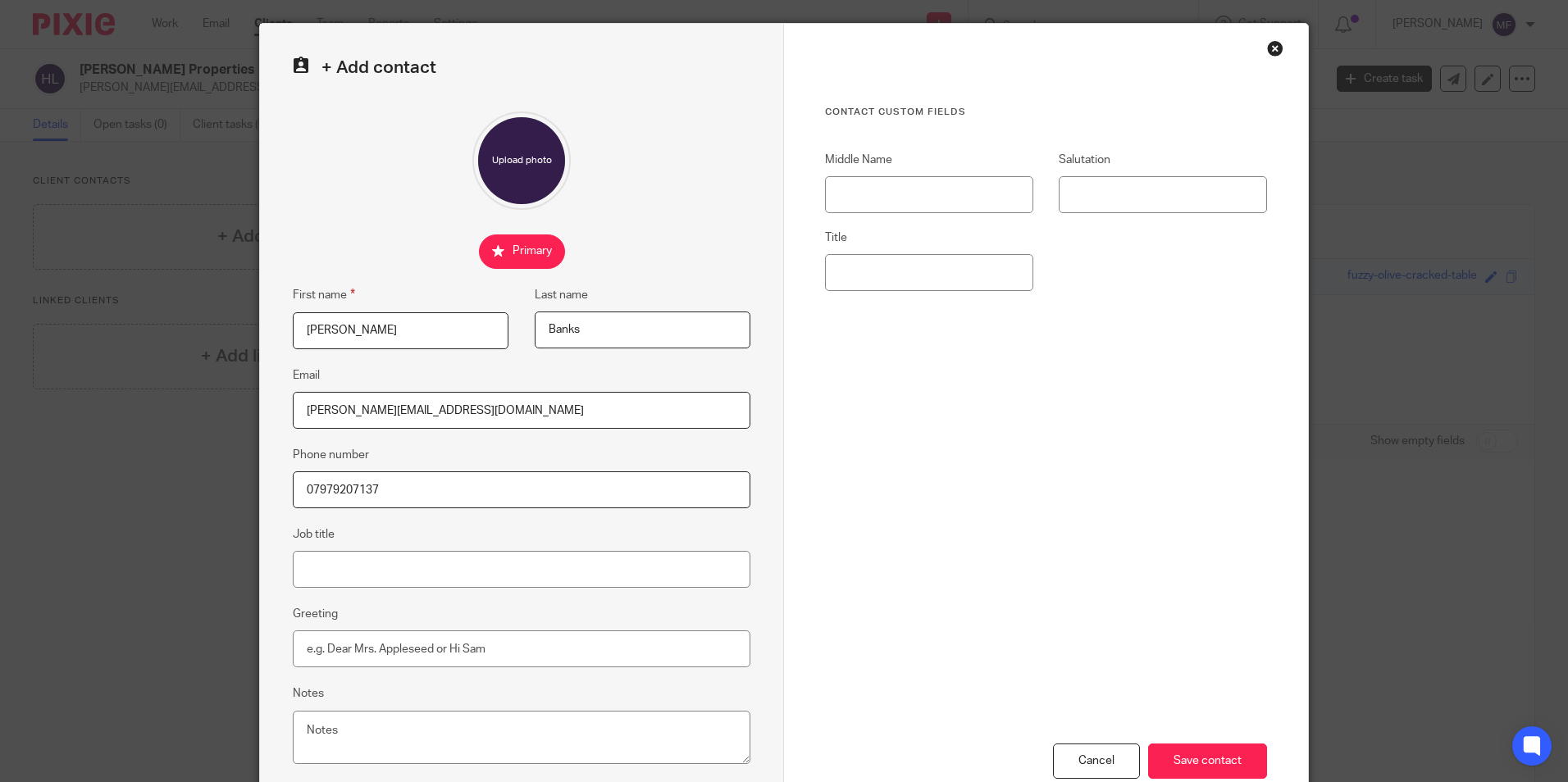
scroll to position [146, 0]
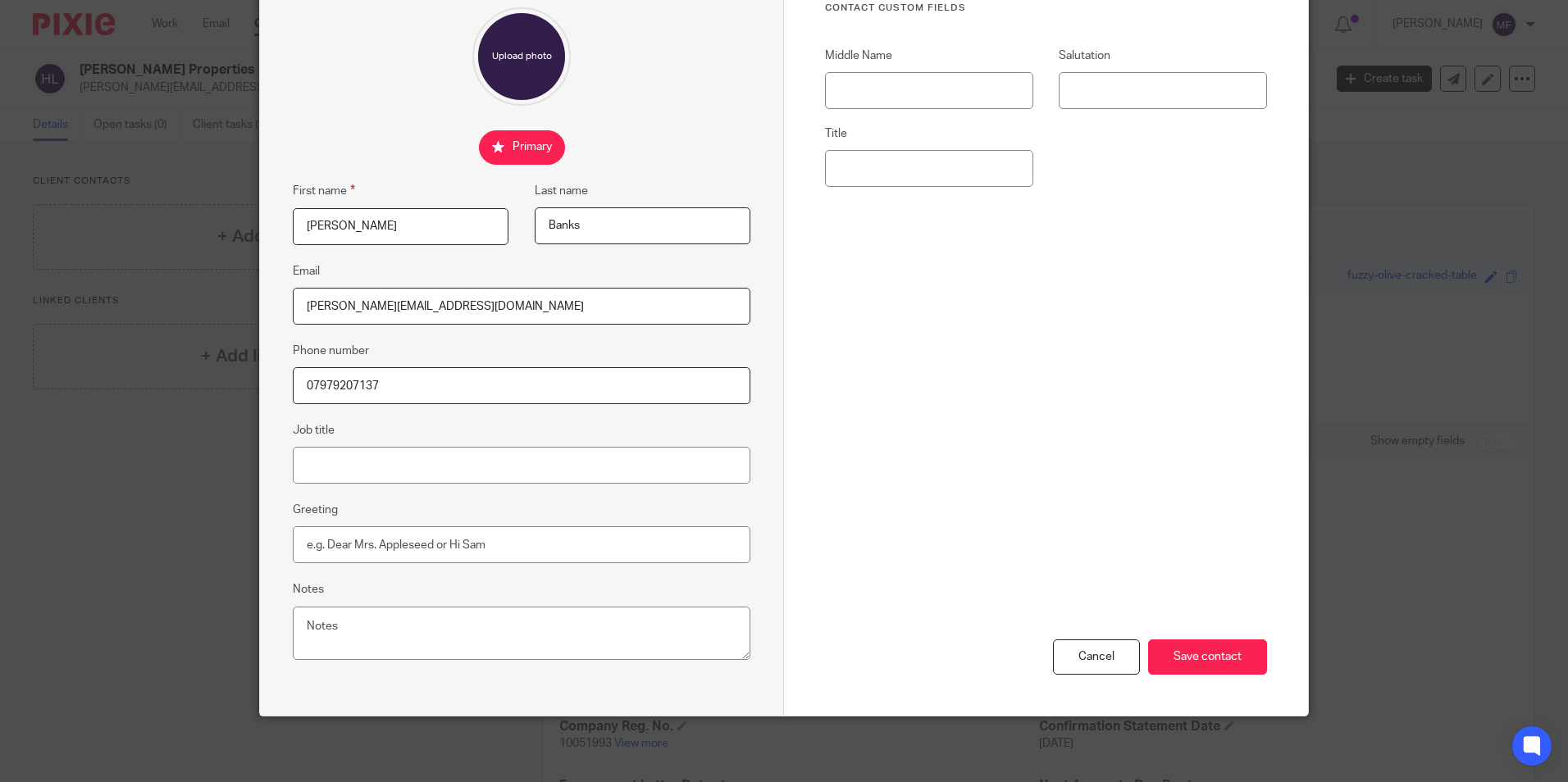
type input "07979207137"
click at [326, 543] on input "Greeting" at bounding box center [521, 545] width 458 height 37
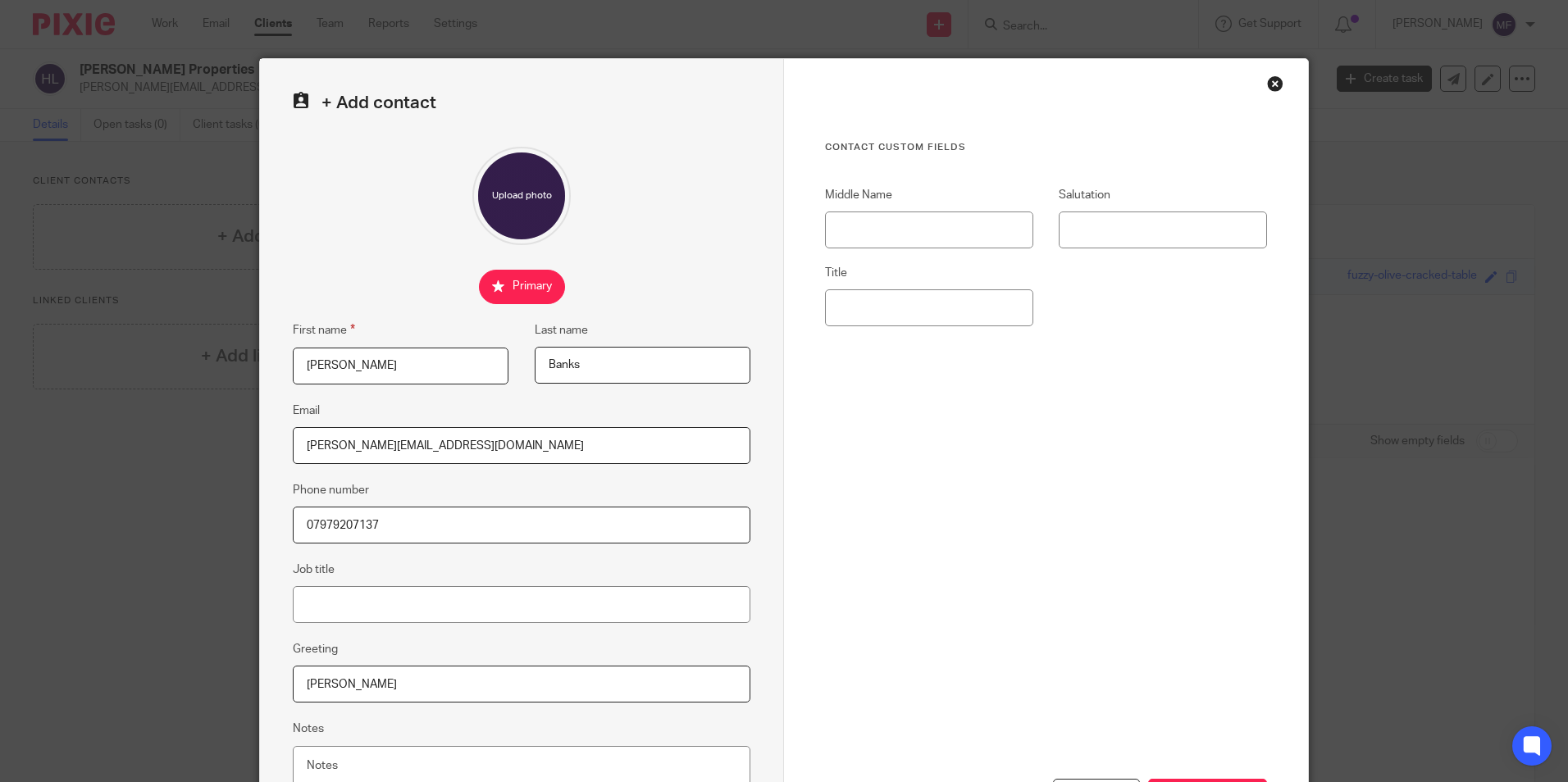
scroll to position [0, 0]
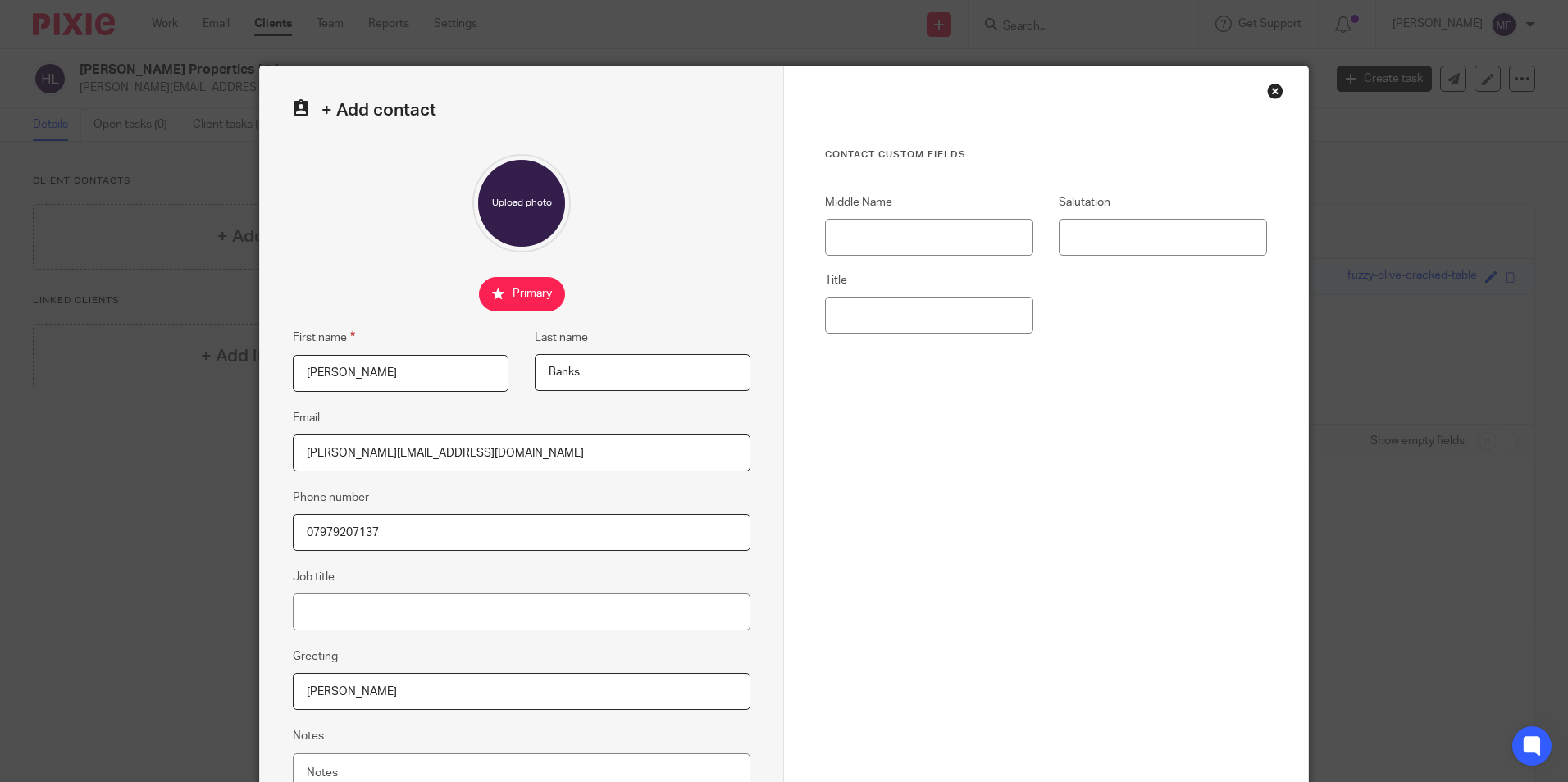
type input "[PERSON_NAME]"
drag, startPoint x: 376, startPoint y: 373, endPoint x: 325, endPoint y: 379, distance: 51.4
click at [325, 379] on input "Alan Graham" at bounding box center [400, 373] width 216 height 37
type input "Alan"
click at [845, 233] on input "Middle Name" at bounding box center [929, 237] width 209 height 37
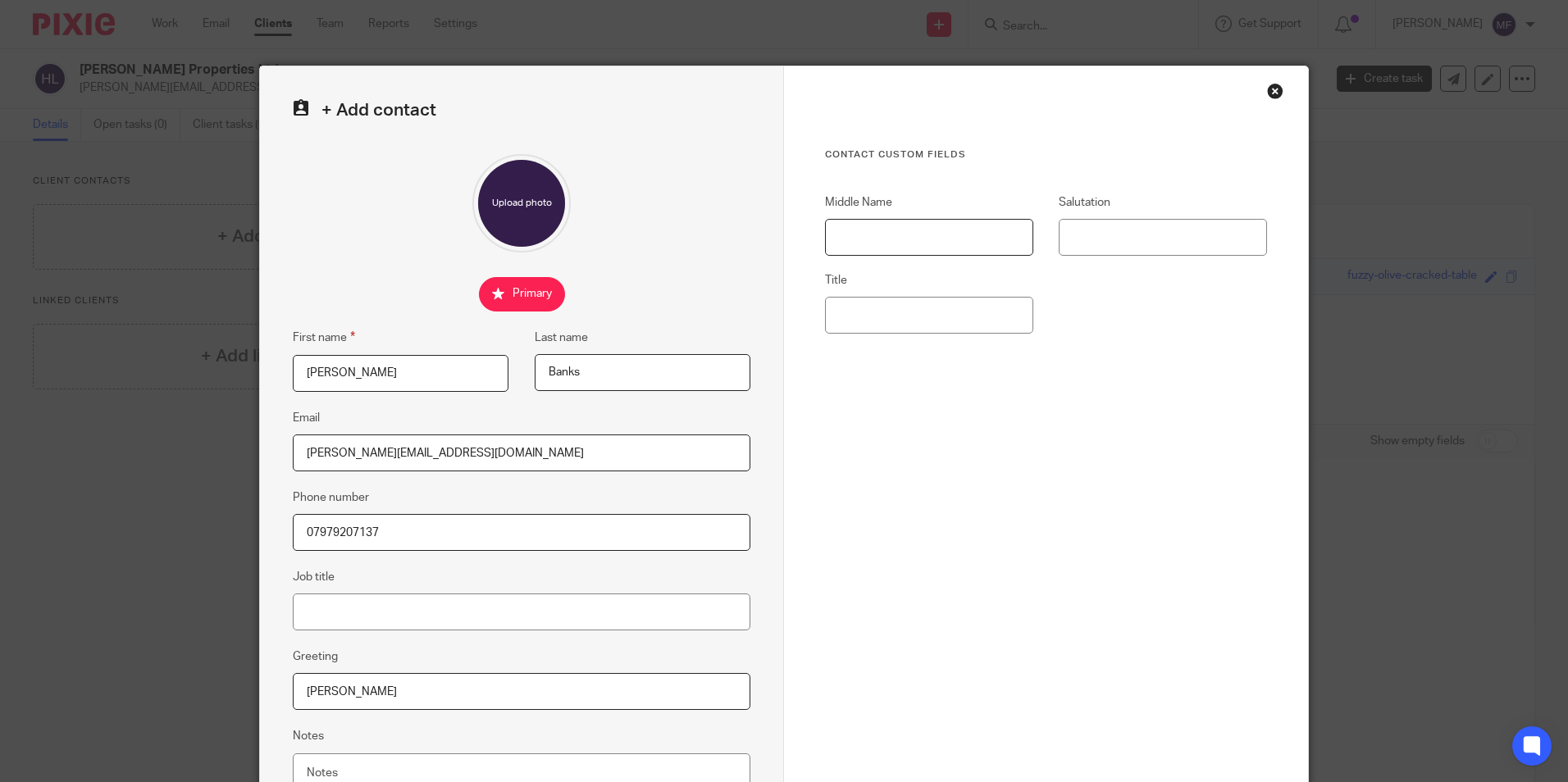
paste input "[PERSON_NAME]"
type input "[PERSON_NAME]"
click at [845, 321] on input "Title" at bounding box center [929, 315] width 209 height 37
type input "Mr"
drag, startPoint x: 842, startPoint y: 89, endPoint x: 831, endPoint y: 0, distance: 89.7
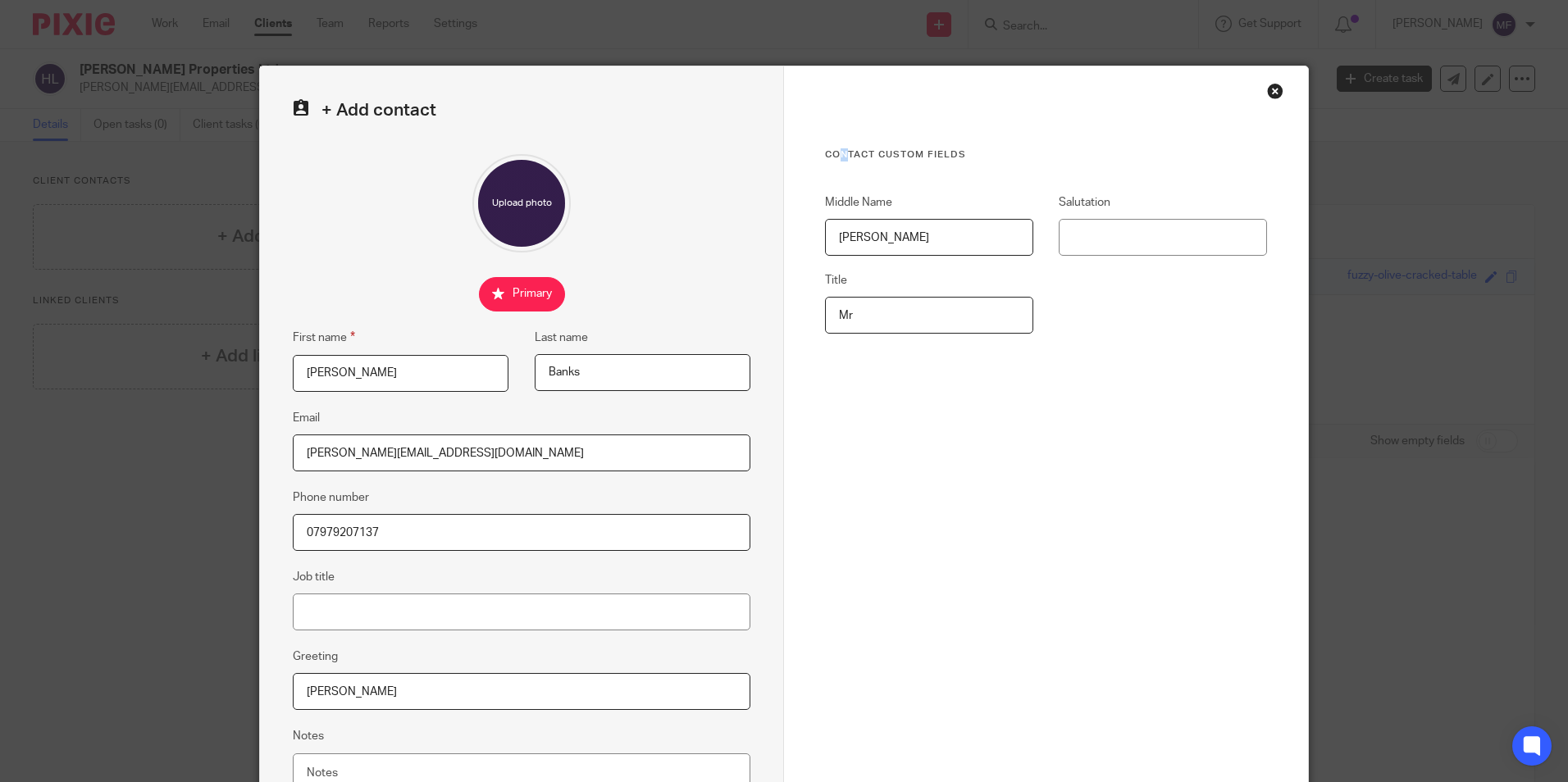
click at [831, 0] on div "+ Add contact First name Alan Last name Banks Email g.banks@mail.org Phone numb…" at bounding box center [784, 391] width 1568 height 782
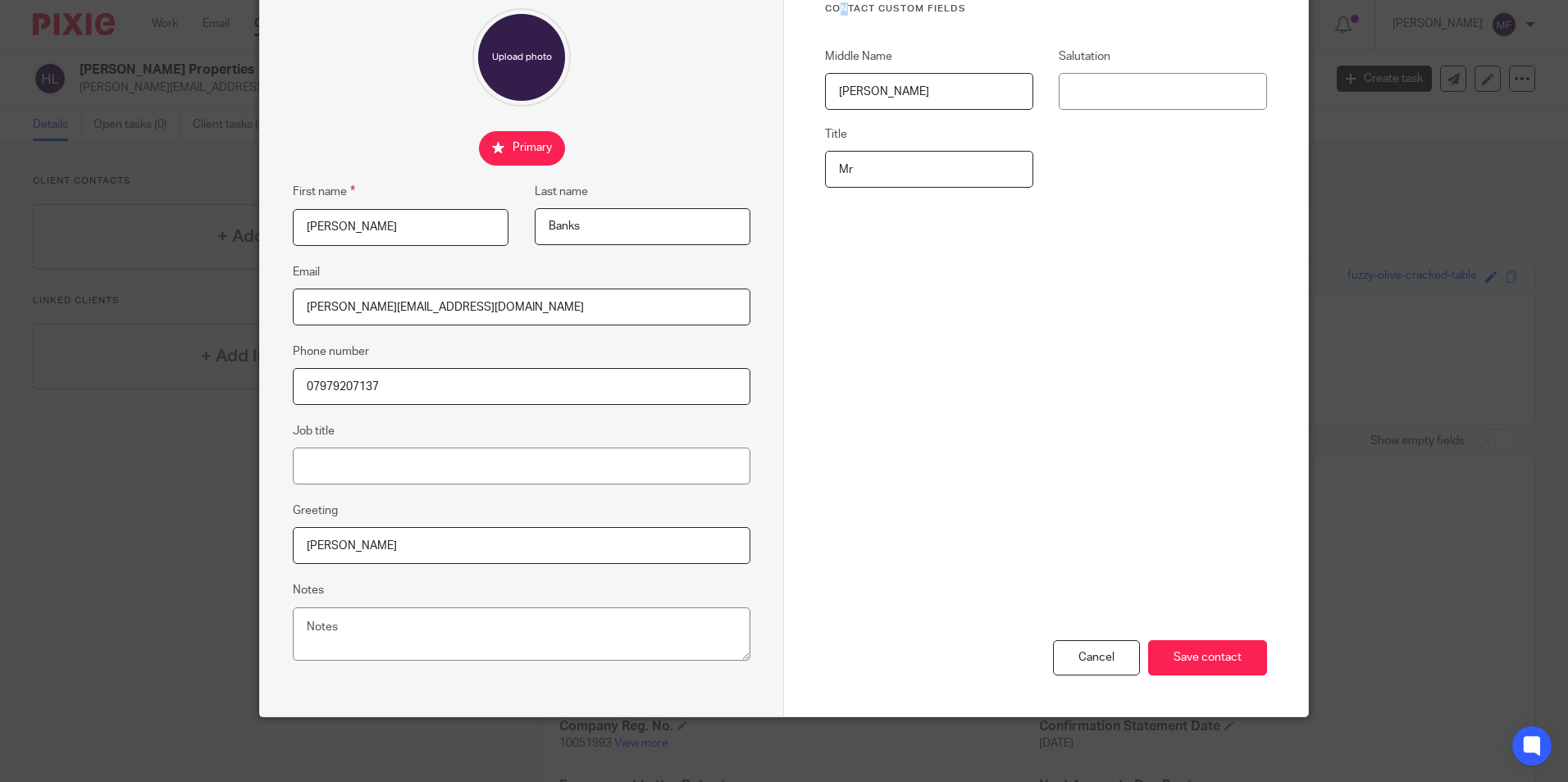
scroll to position [146, 0]
click at [1190, 645] on input "Save contact" at bounding box center [1207, 657] width 119 height 36
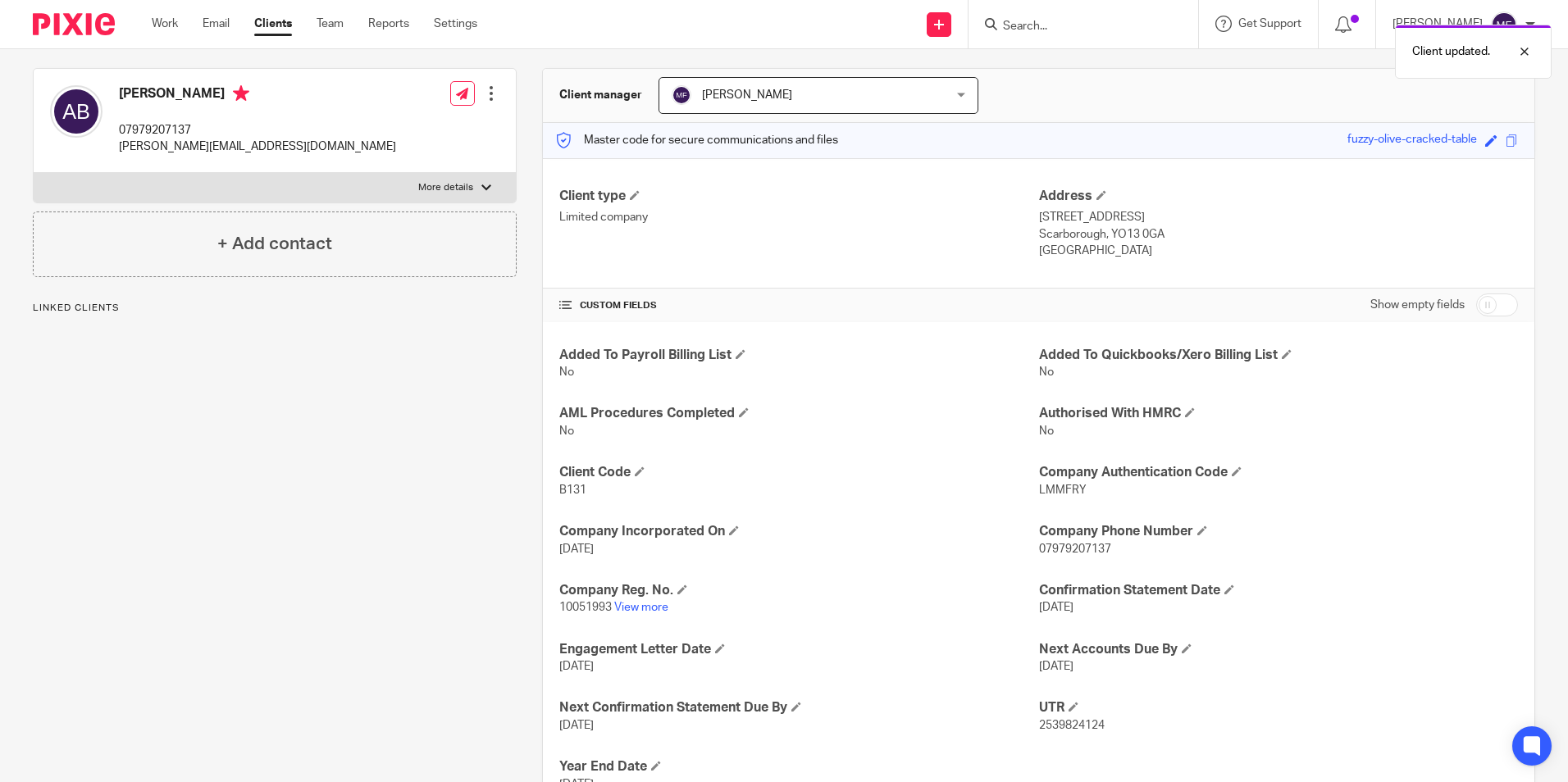
scroll to position [164, 0]
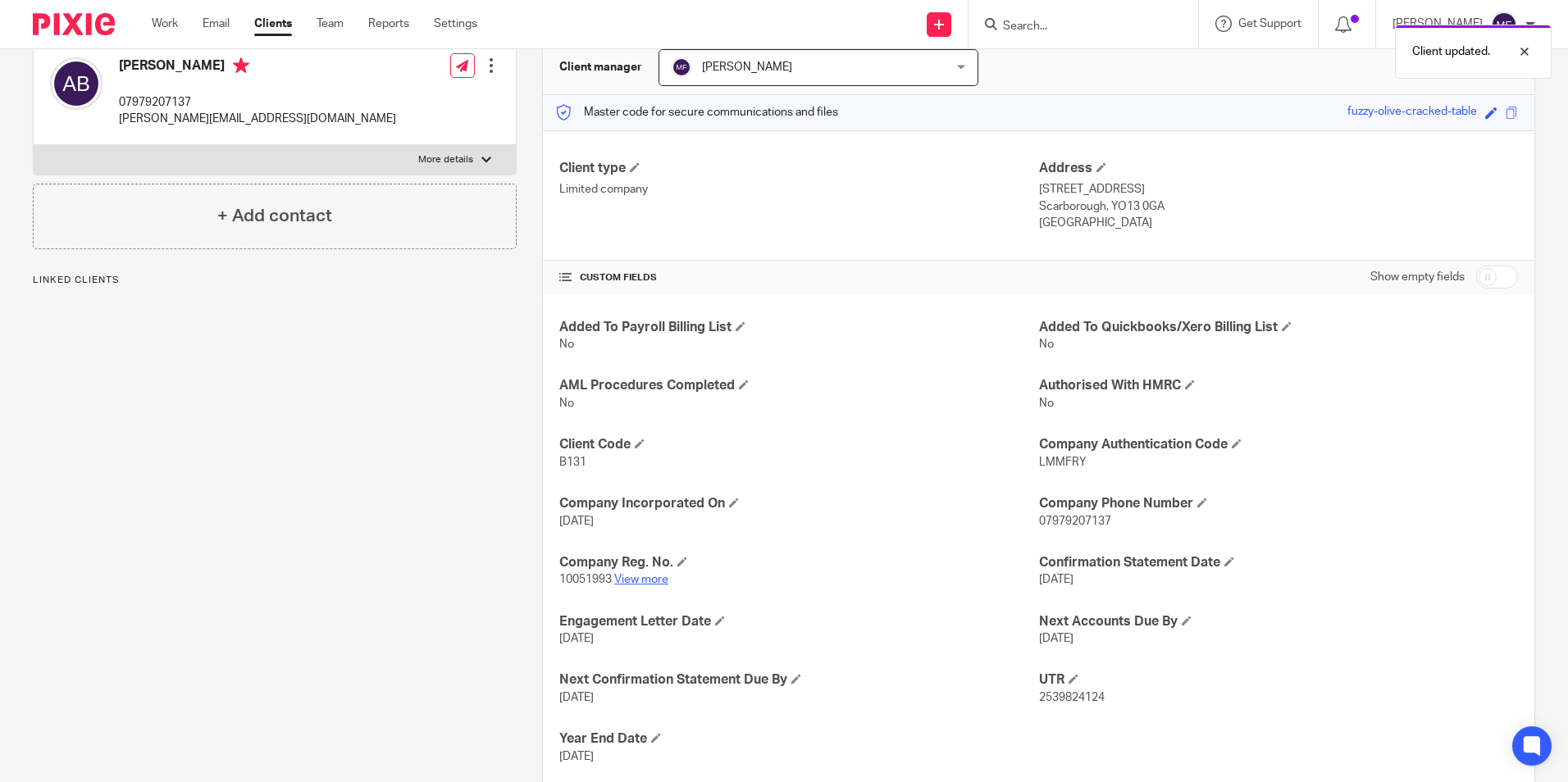
click at [644, 579] on link "View more" at bounding box center [640, 580] width 54 height 12
click at [1053, 25] on input "Search" at bounding box center [1075, 27] width 147 height 15
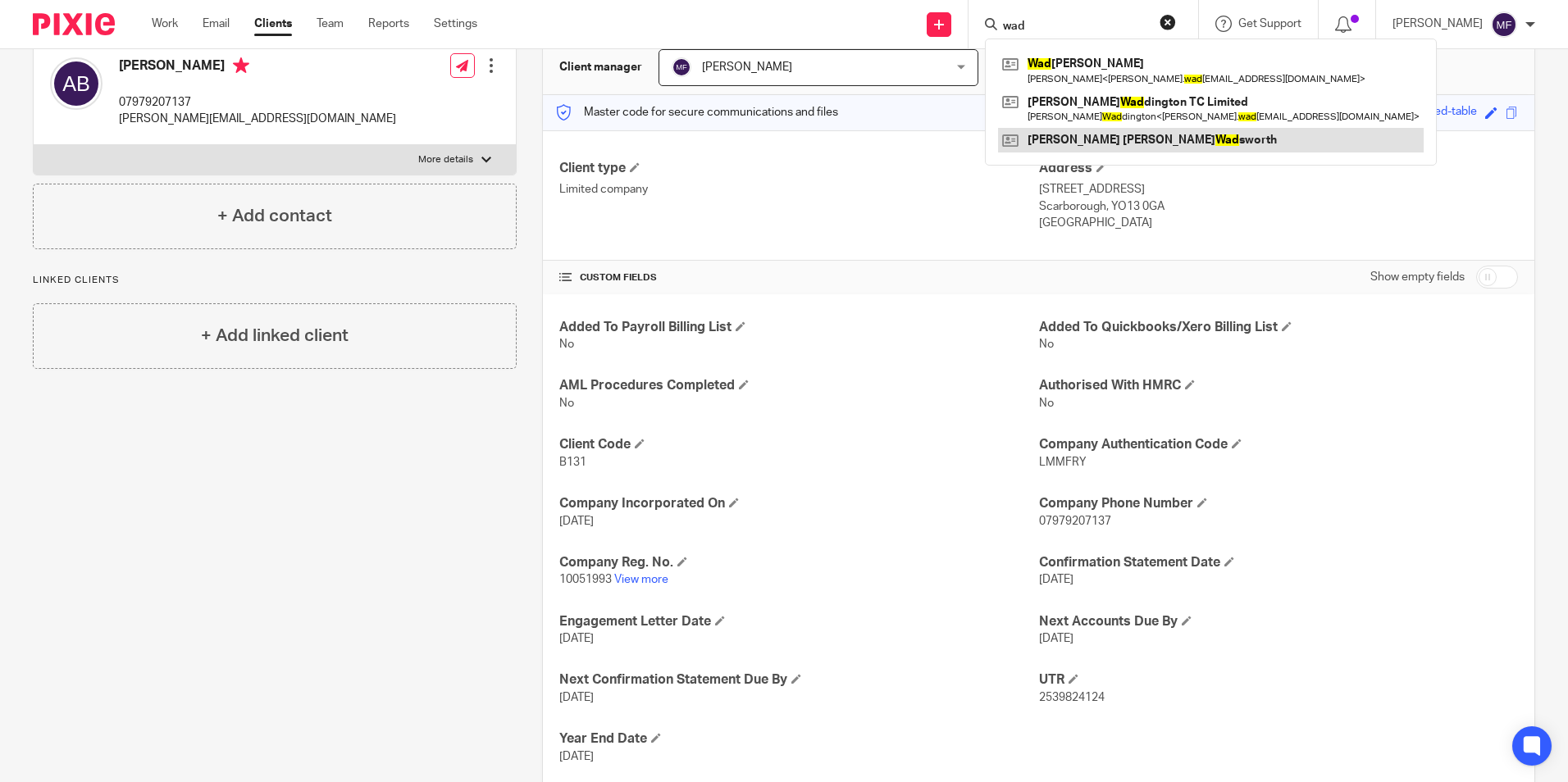
type input "wad"
click at [1126, 138] on link at bounding box center [1211, 141] width 425 height 25
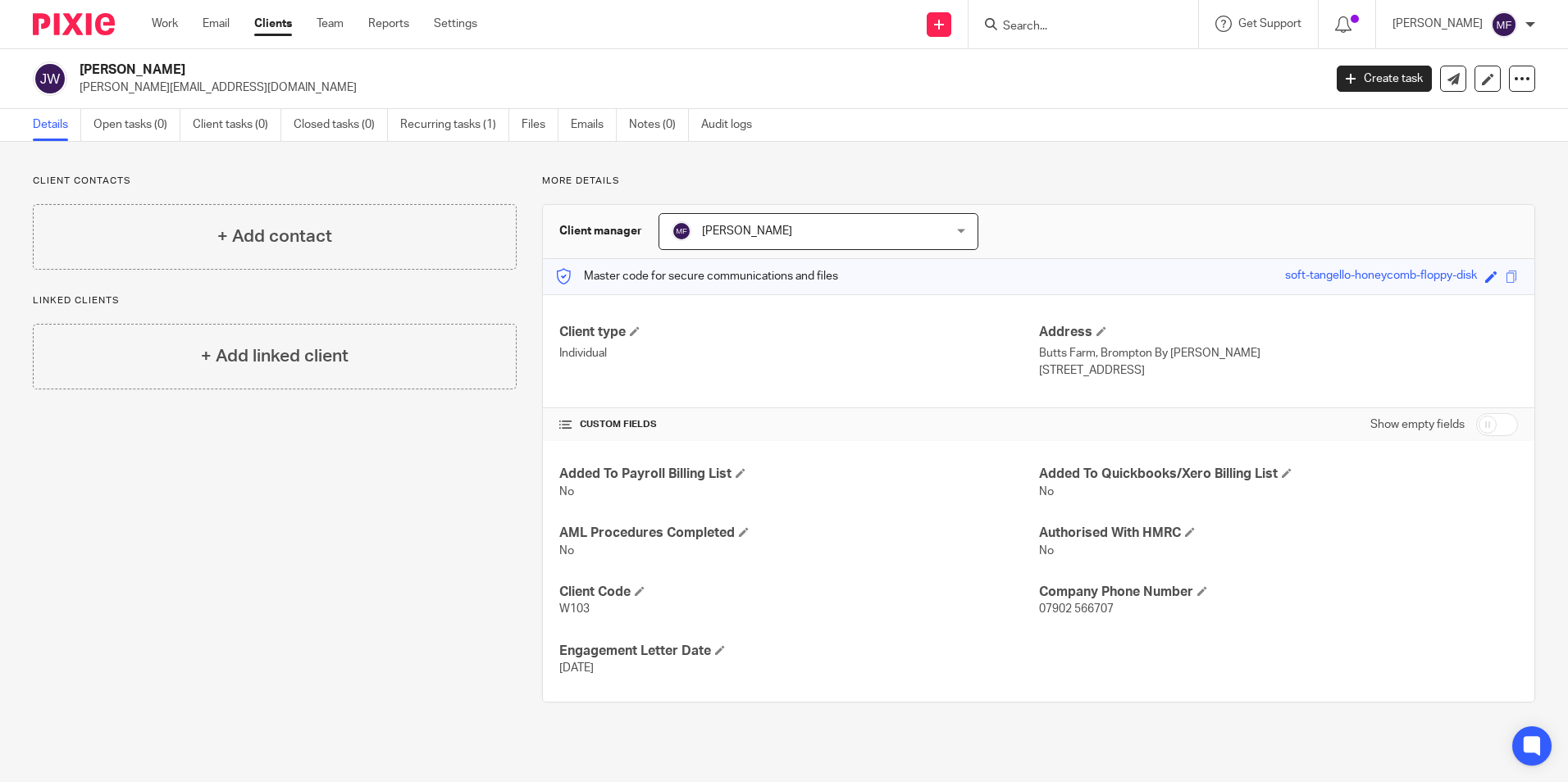
click at [1048, 31] on input "Search" at bounding box center [1075, 27] width 147 height 15
type input "banks"
click at [1113, 60] on link at bounding box center [1129, 64] width 264 height 25
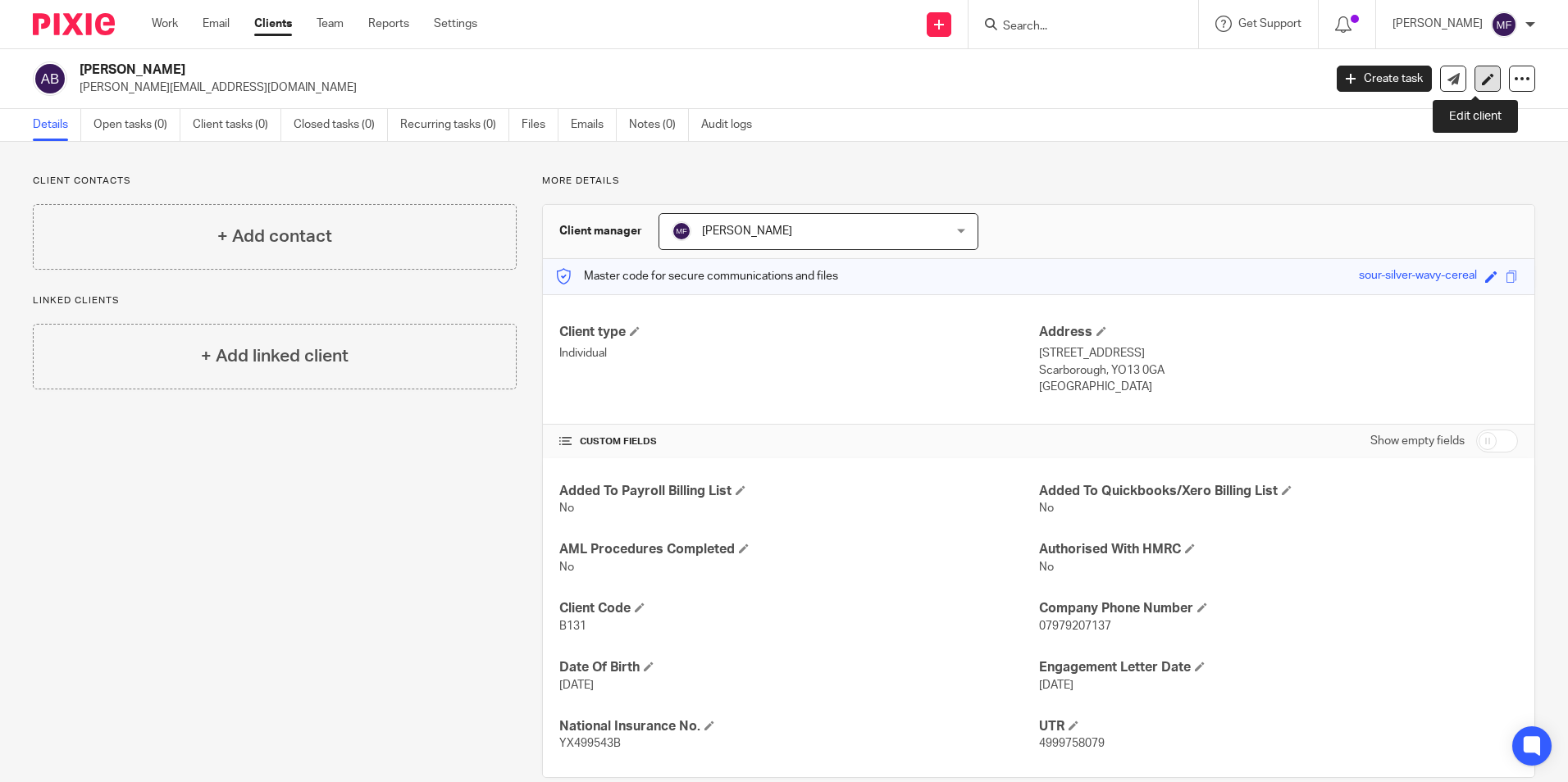
click at [1482, 82] on icon at bounding box center [1488, 79] width 12 height 12
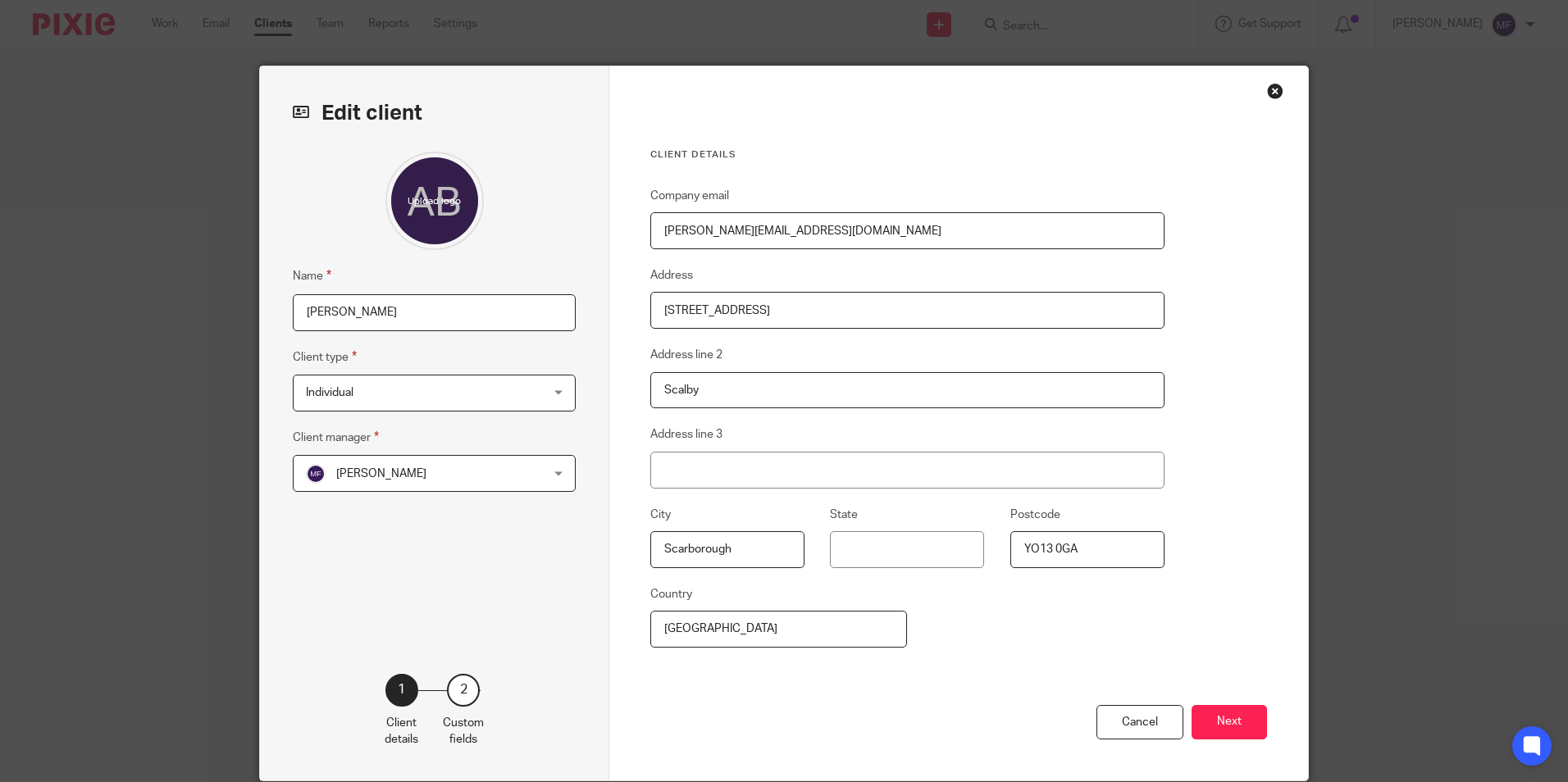
drag, startPoint x: 365, startPoint y: 311, endPoint x: 290, endPoint y: 314, distance: 75.1
click at [293, 315] on input "[PERSON_NAME]" at bounding box center [434, 313] width 283 height 37
type input "[PERSON_NAME], [PERSON_NAME]"
click at [1236, 731] on button "Next" at bounding box center [1229, 722] width 75 height 36
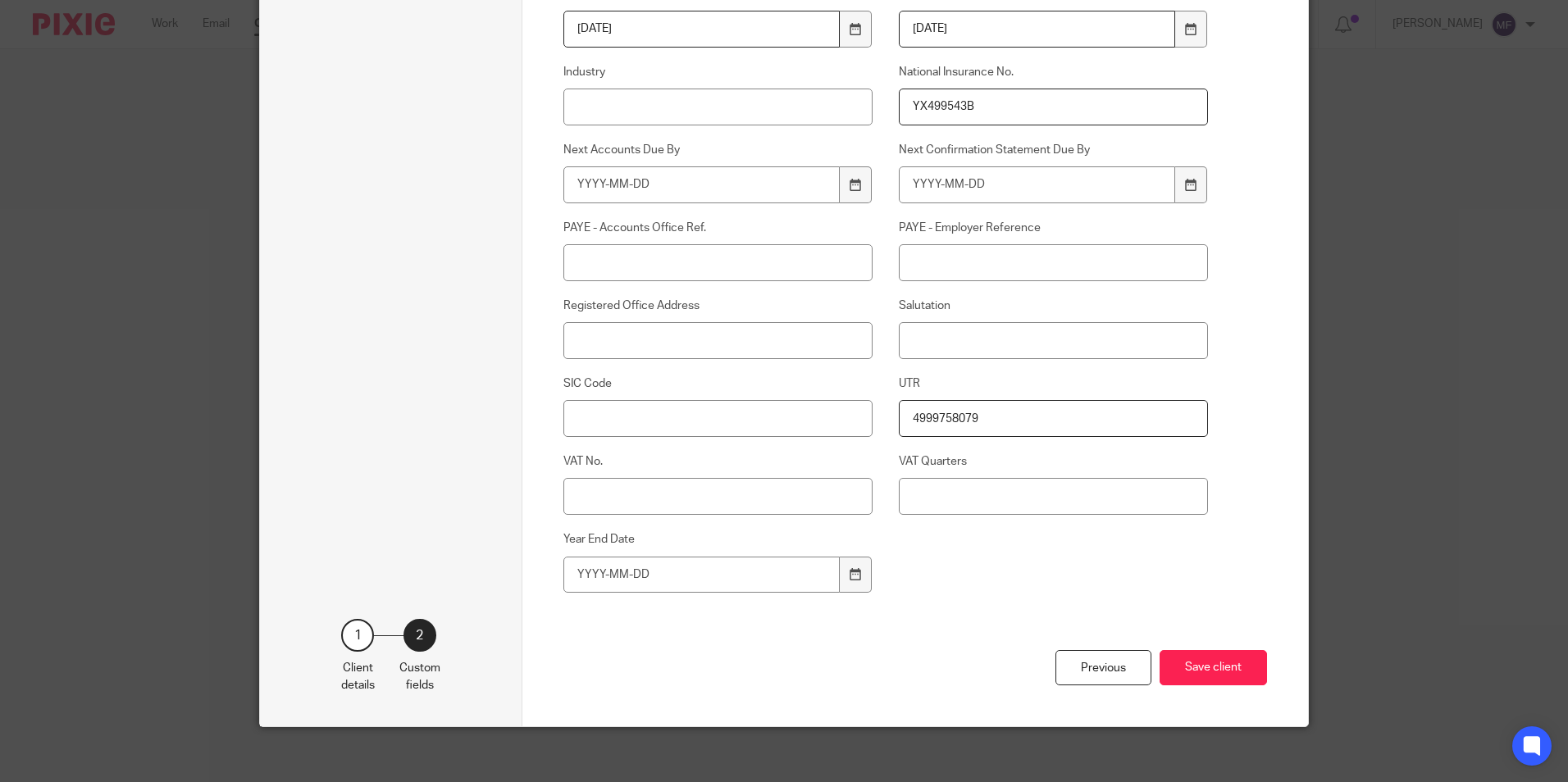
scroll to position [784, 0]
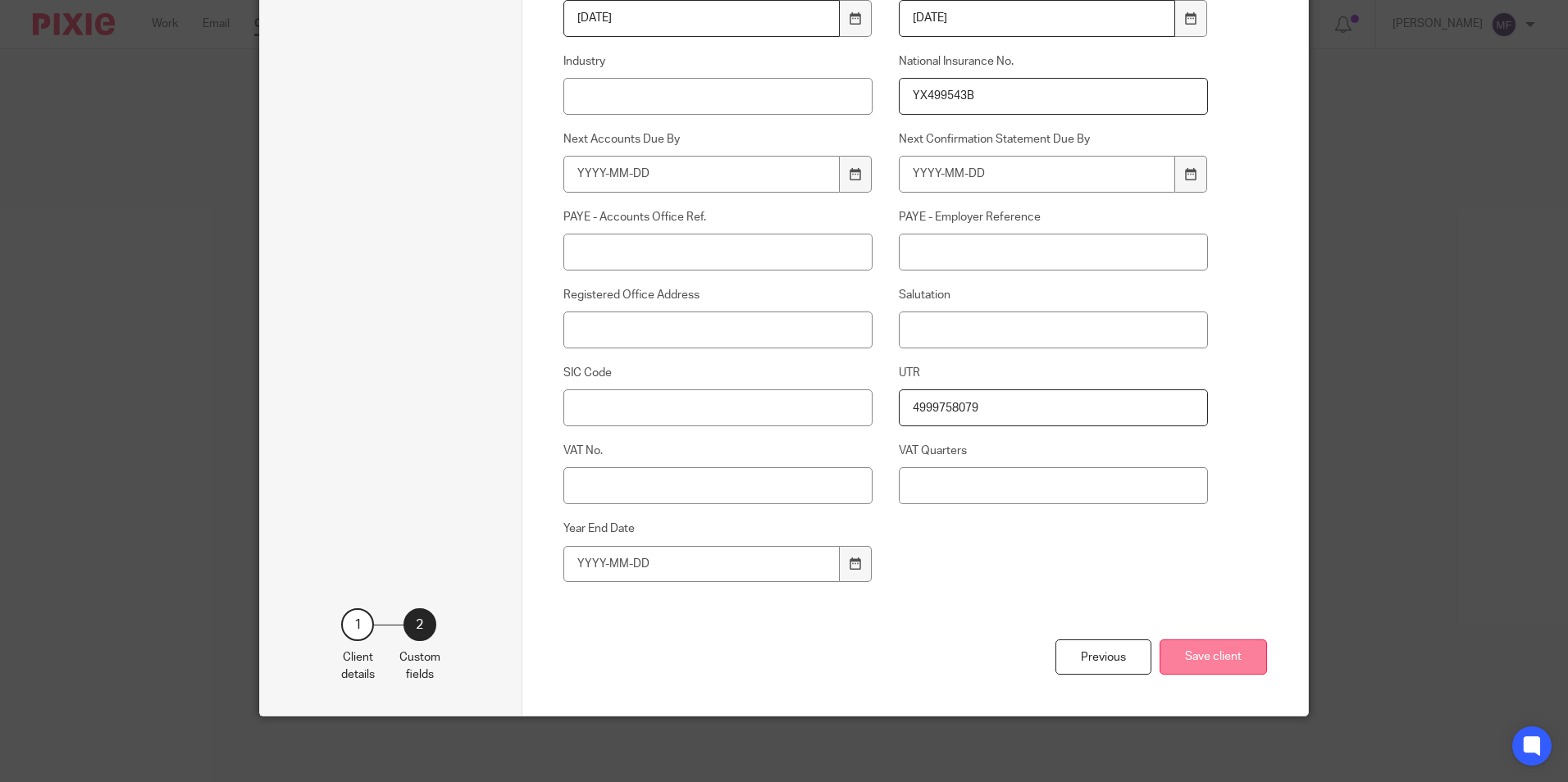
click at [1228, 659] on button "Save client" at bounding box center [1213, 657] width 108 height 36
